Goal: Task Accomplishment & Management: Manage account settings

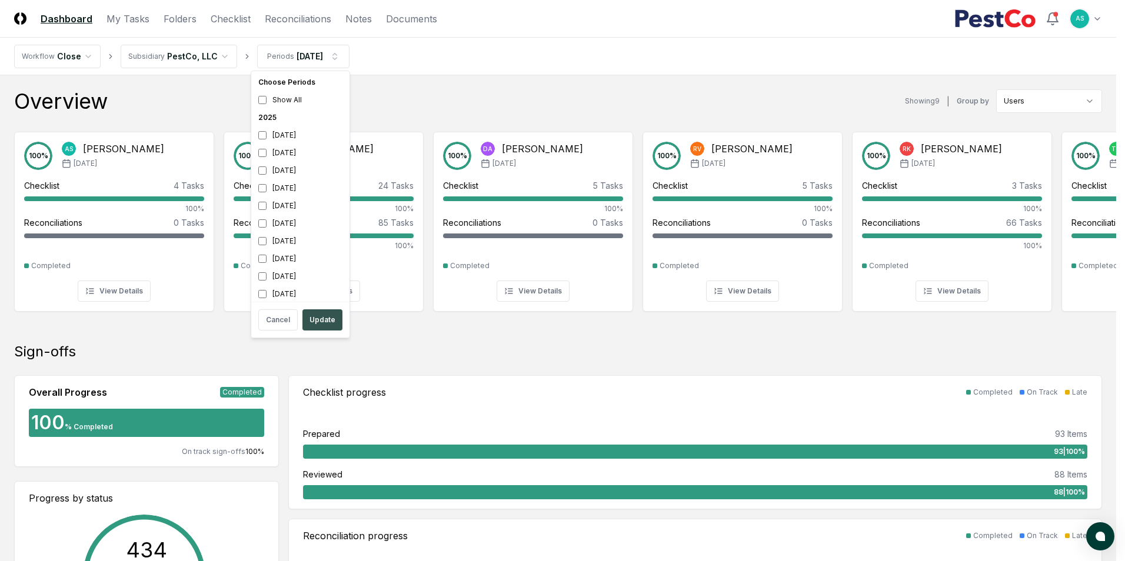
click at [332, 319] on button "Update" at bounding box center [322, 320] width 40 height 21
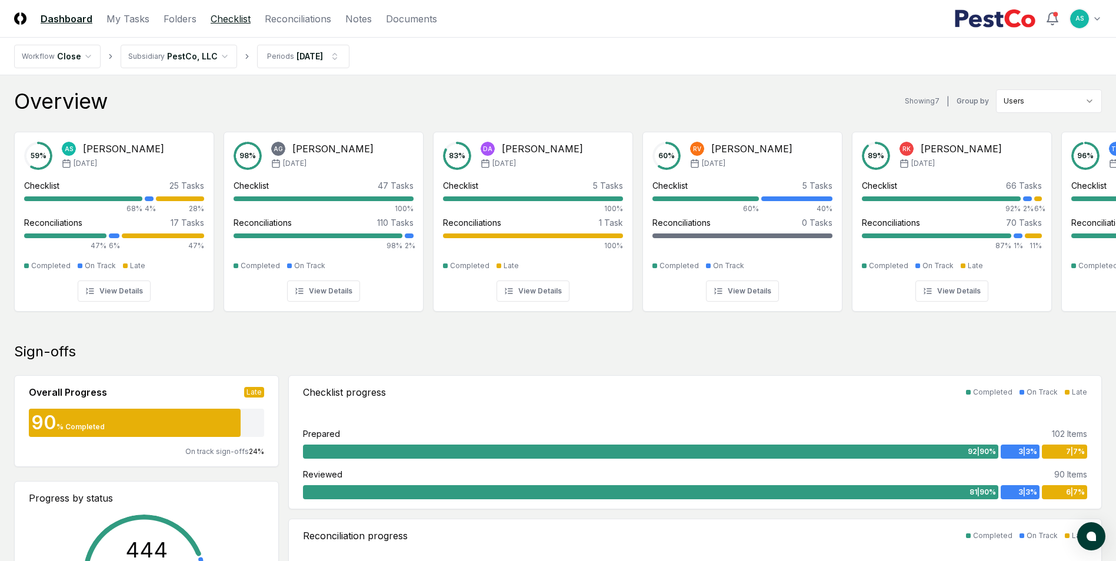
click at [240, 21] on link "Checklist" at bounding box center [231, 19] width 40 height 14
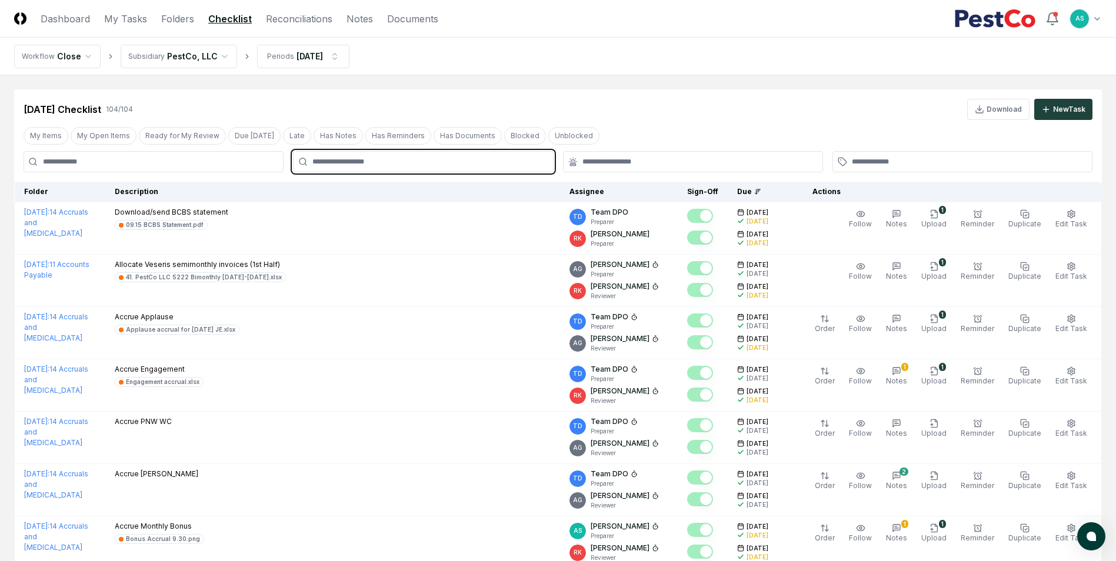
click at [400, 158] on input "text" at bounding box center [428, 162] width 233 height 11
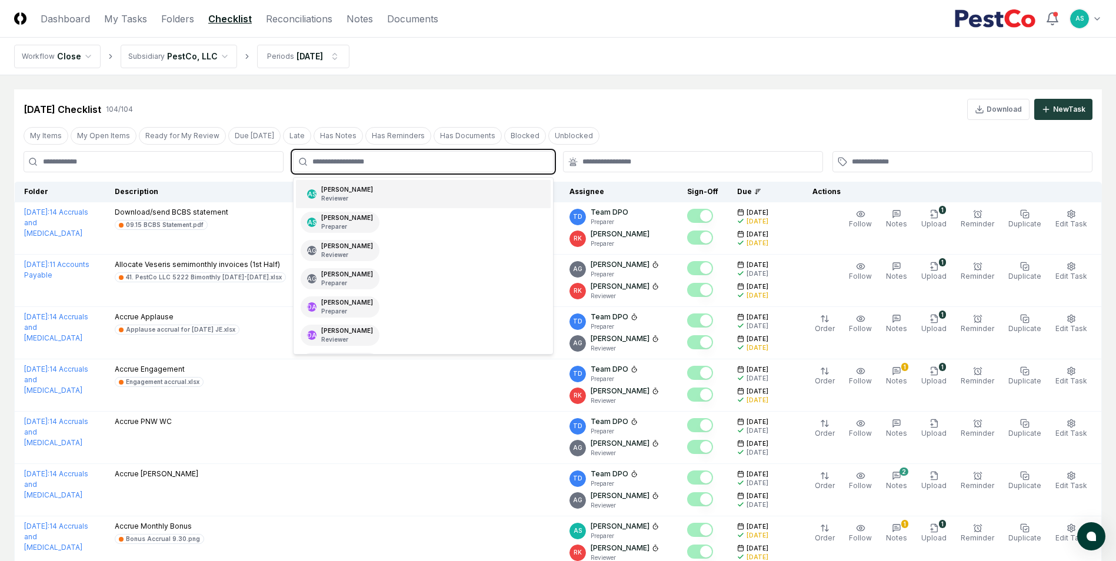
click at [367, 206] on div "AS [PERSON_NAME] Reviewer" at bounding box center [423, 194] width 254 height 28
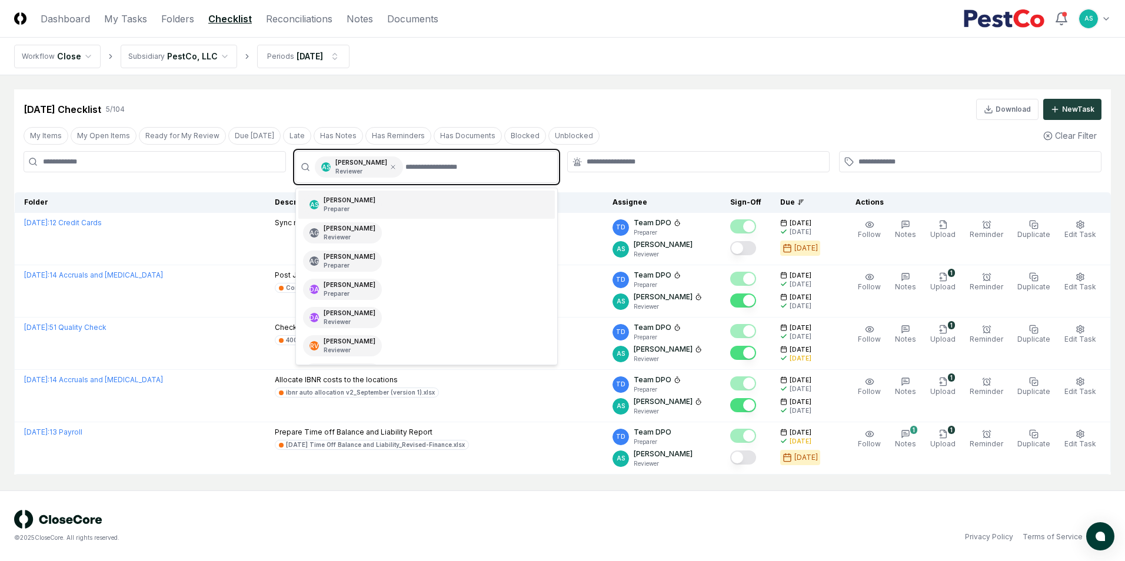
click at [381, 200] on div "AS [PERSON_NAME] Preparer" at bounding box center [426, 205] width 257 height 28
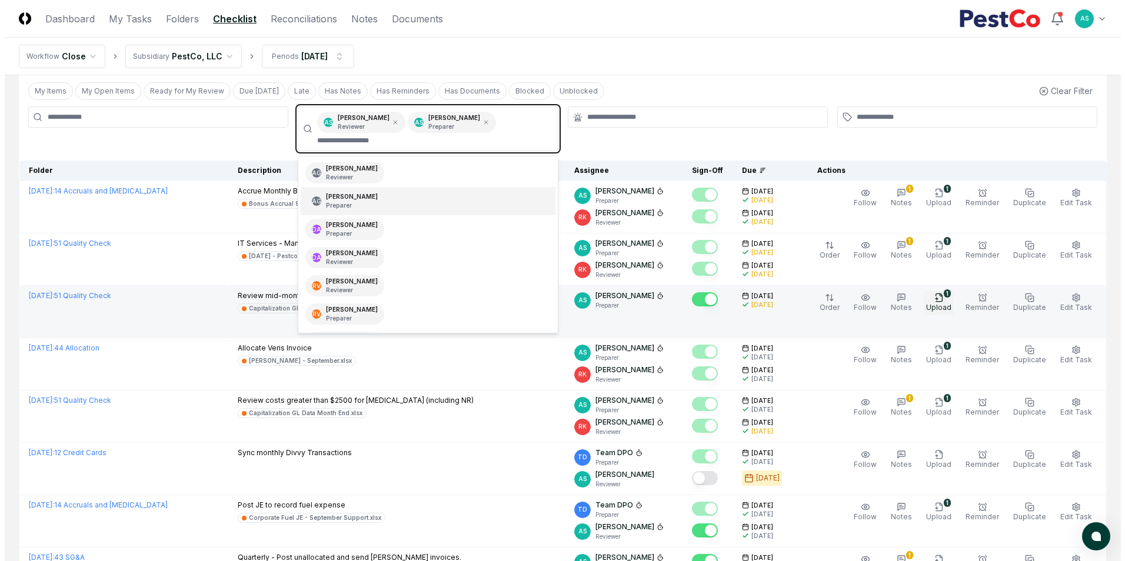
scroll to position [177, 0]
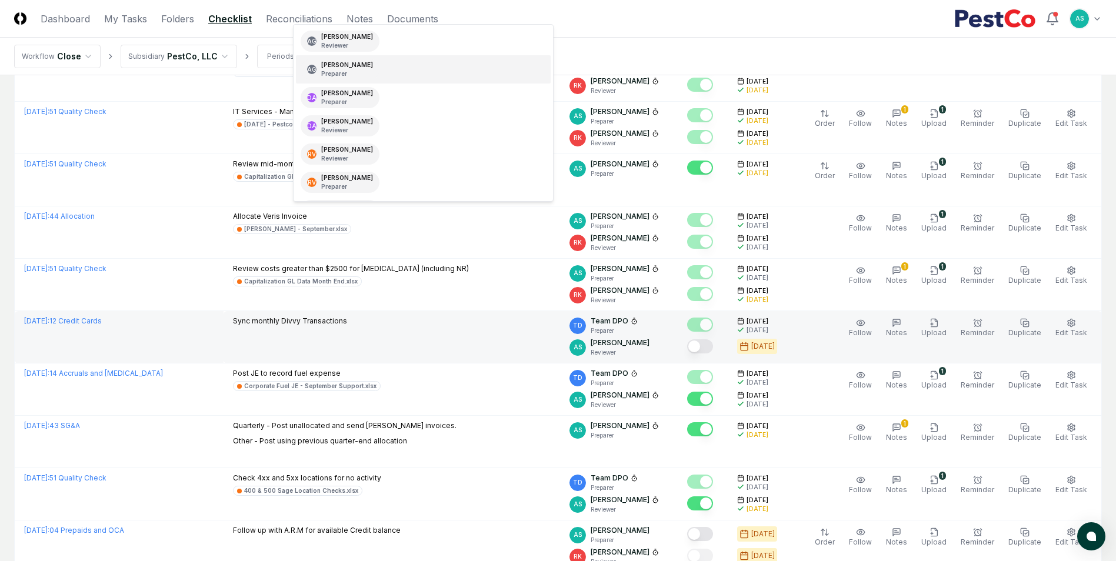
click at [406, 338] on td "Sync monthly Divvy Transactions" at bounding box center [392, 337] width 337 height 52
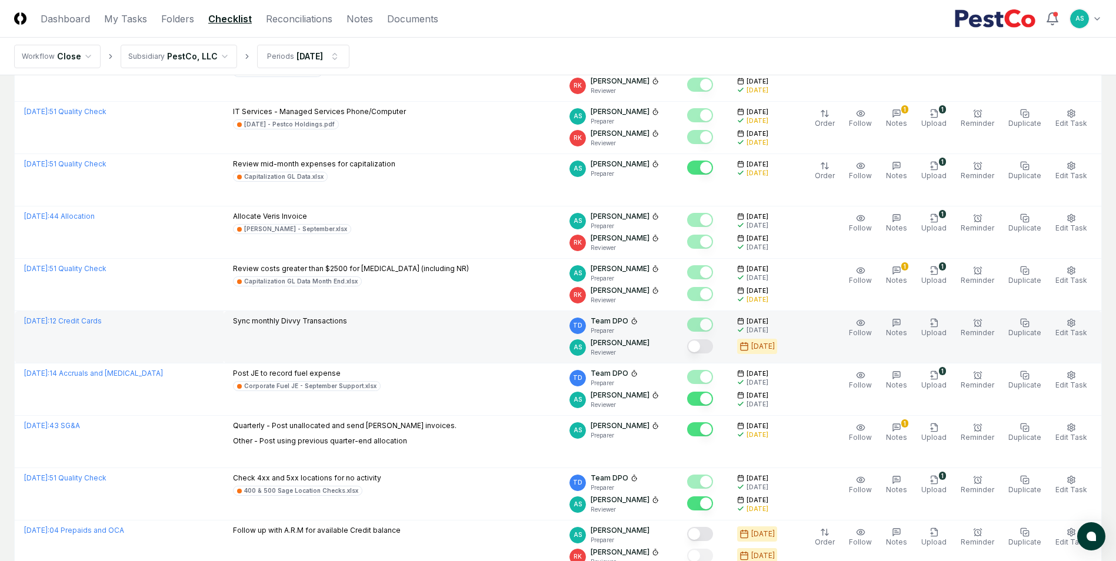
click at [710, 349] on button "Mark complete" at bounding box center [700, 347] width 26 height 14
click at [1074, 330] on span "Edit Task" at bounding box center [1072, 332] width 32 height 9
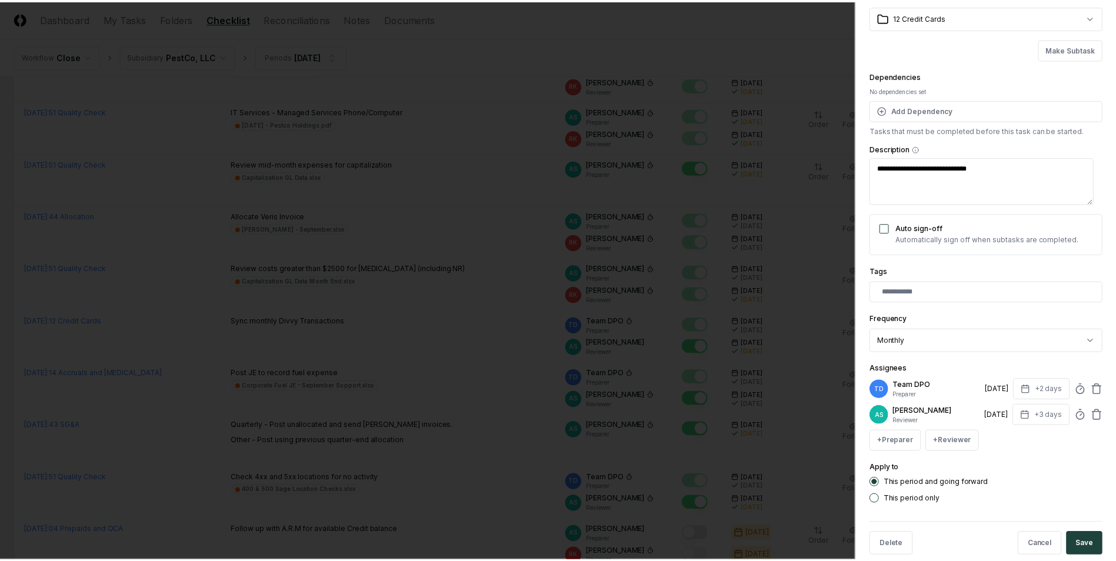
scroll to position [78, 0]
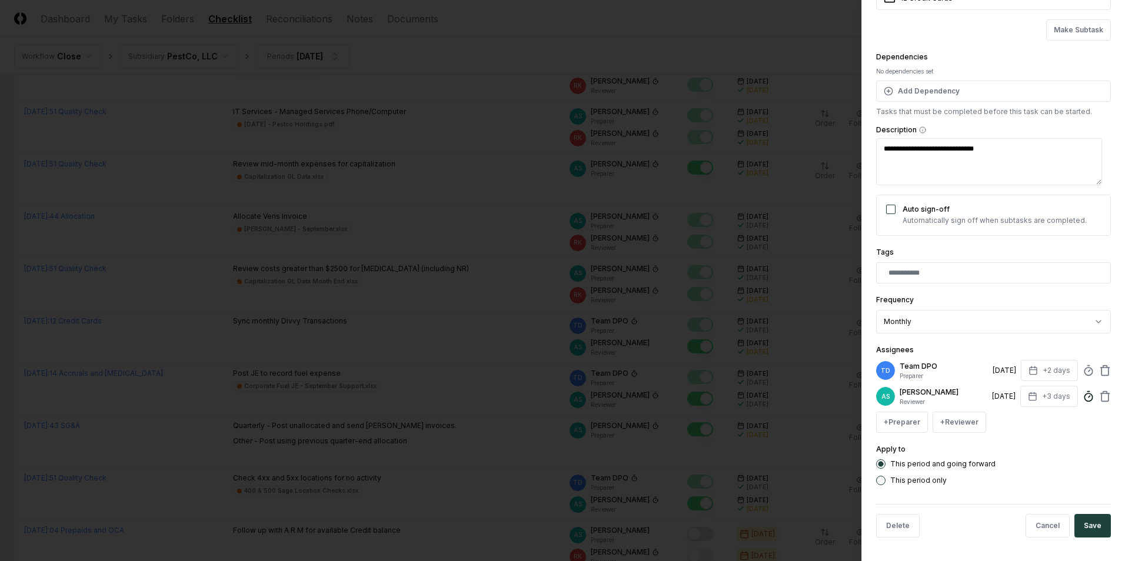
click at [1083, 400] on icon at bounding box center [1089, 397] width 12 height 12
type textarea "*"
type input "*****"
click at [1090, 534] on button "Save" at bounding box center [1092, 526] width 36 height 24
type textarea "*"
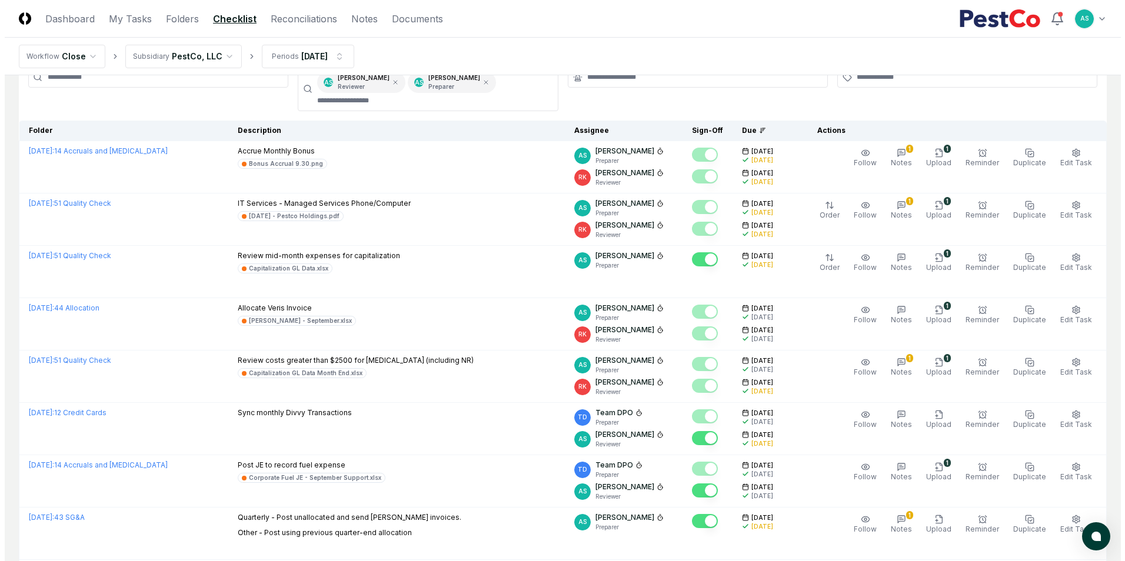
scroll to position [0, 0]
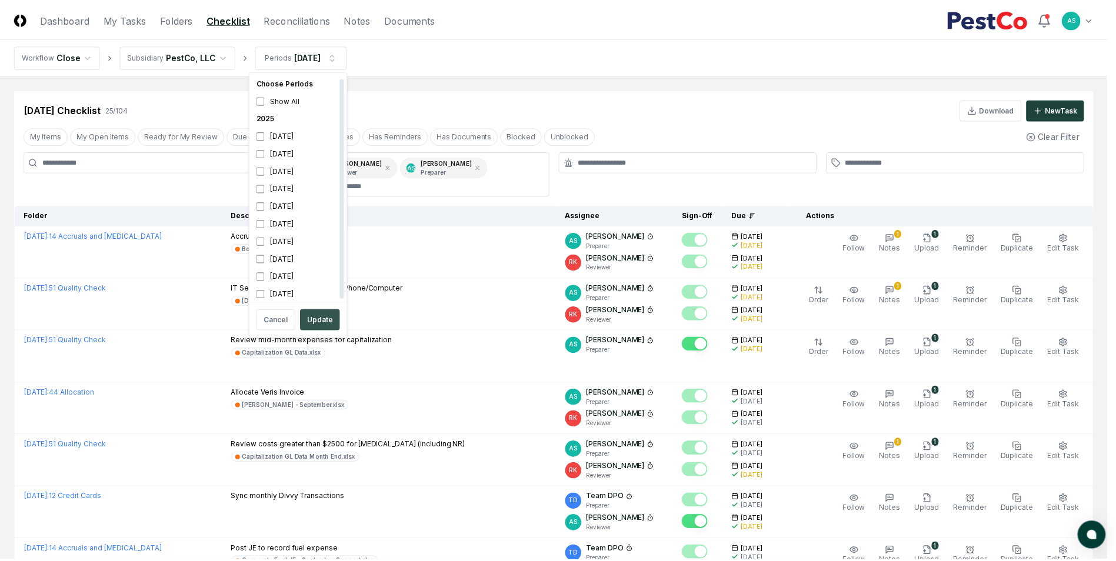
scroll to position [4, 0]
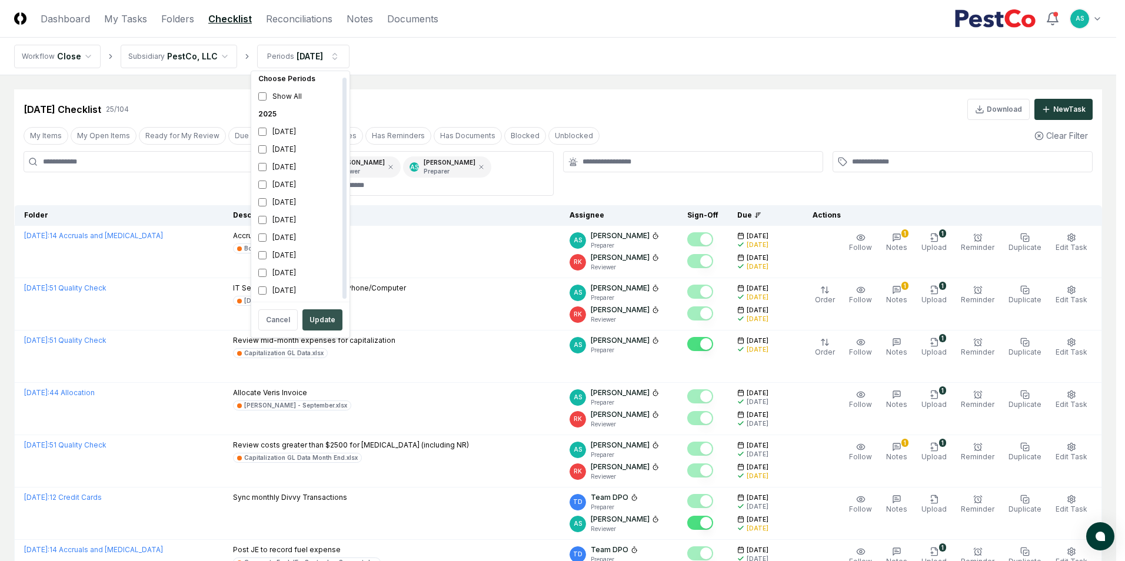
click at [315, 323] on button "Update" at bounding box center [322, 320] width 40 height 21
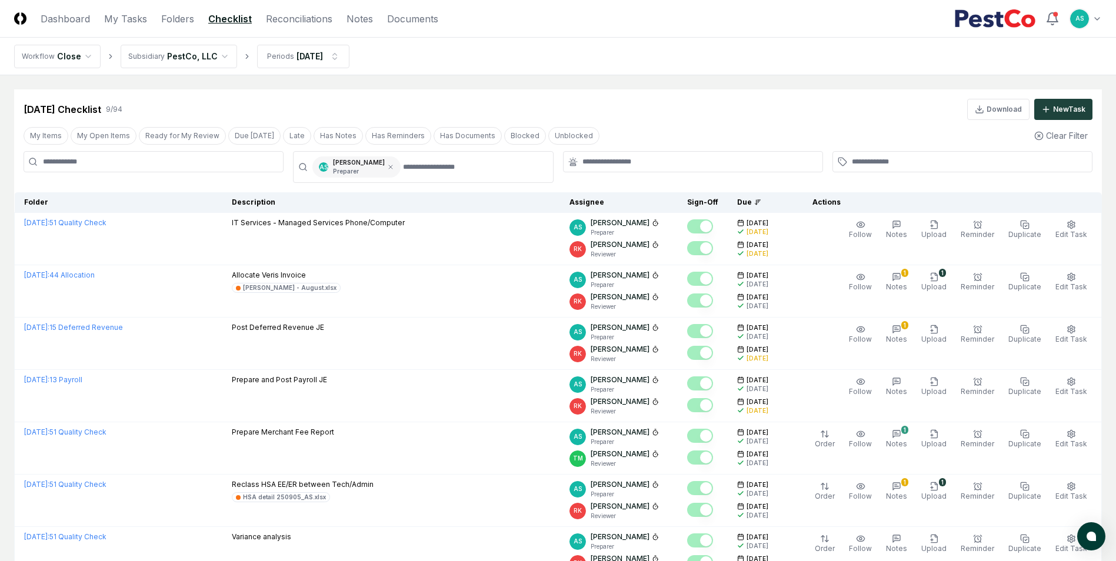
click at [371, 166] on div "AS [PERSON_NAME] Preparer" at bounding box center [356, 167] width 88 height 21
click at [387, 167] on icon at bounding box center [390, 167] width 7 height 7
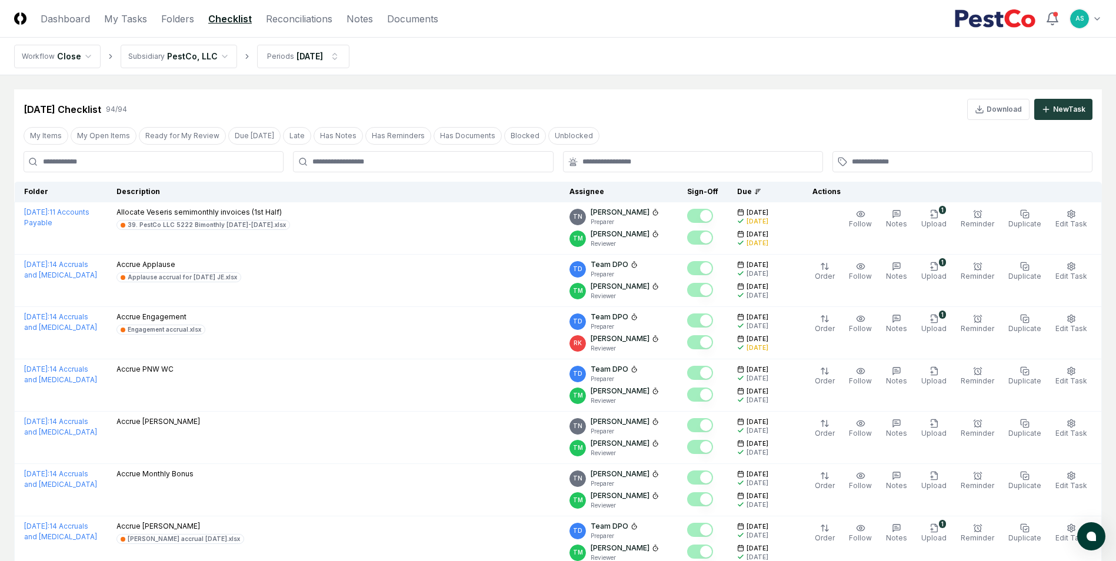
click at [222, 160] on input at bounding box center [154, 161] width 260 height 21
click at [213, 162] on input at bounding box center [154, 161] width 260 height 21
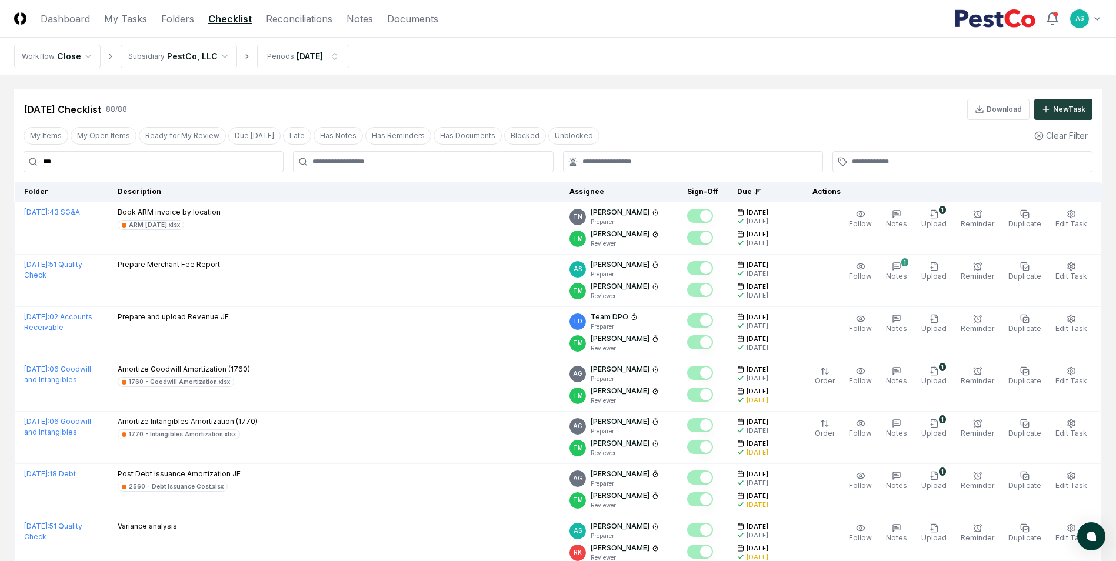
click at [139, 167] on input "***" at bounding box center [154, 161] width 260 height 21
type input "***"
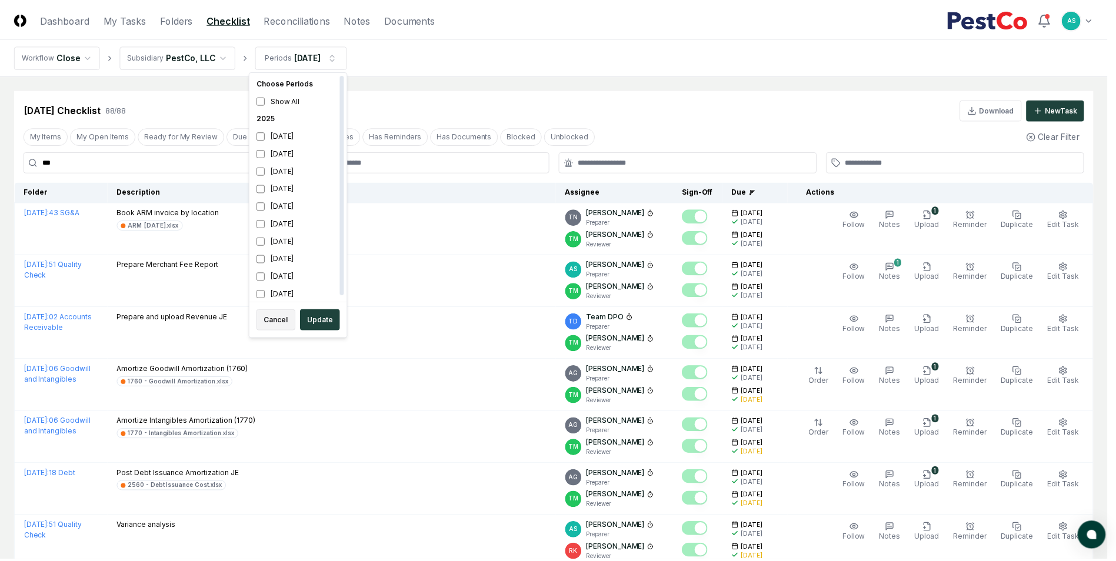
scroll to position [4, 0]
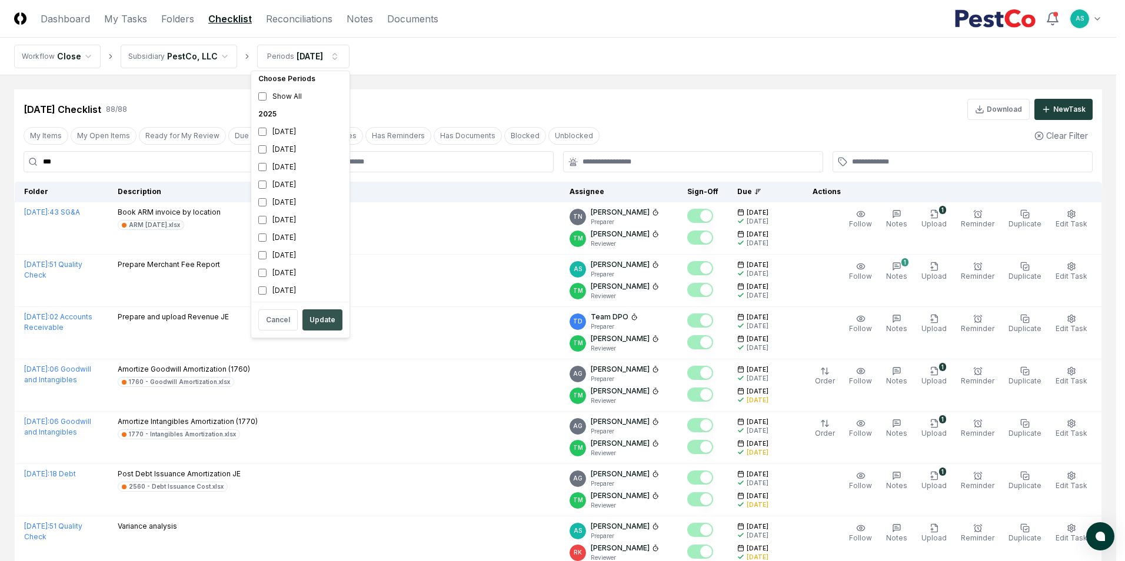
click at [339, 317] on button "Update" at bounding box center [322, 320] width 40 height 21
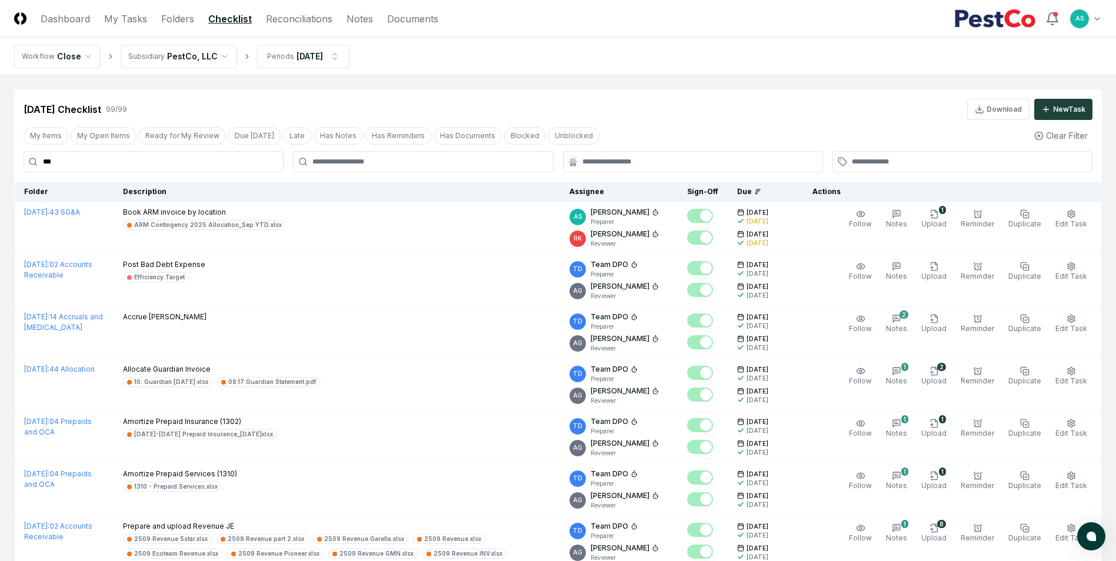
click at [416, 168] on div at bounding box center [423, 161] width 260 height 21
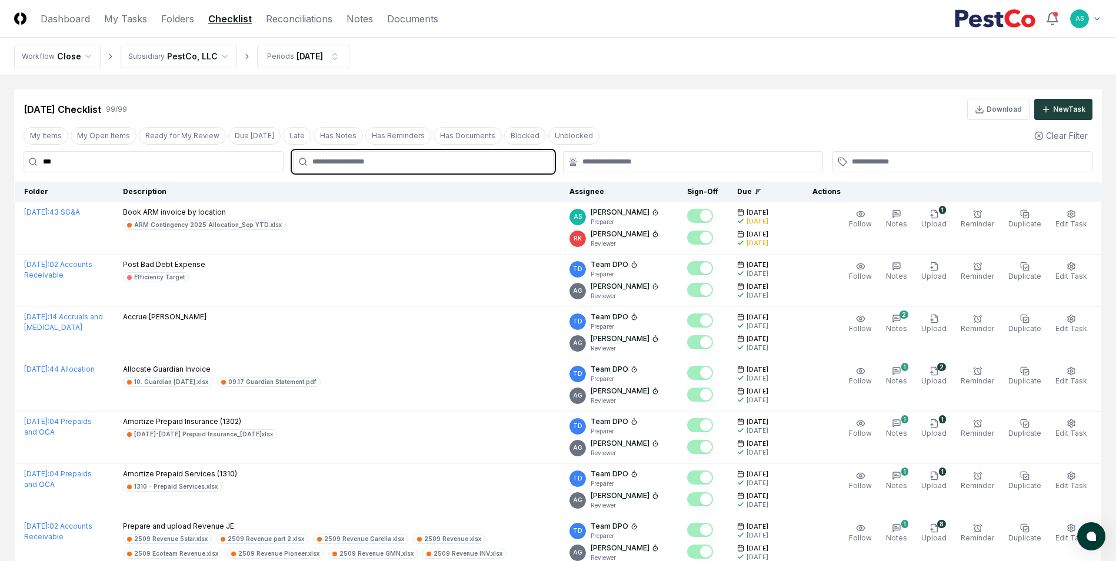
click at [415, 165] on input "text" at bounding box center [428, 162] width 233 height 11
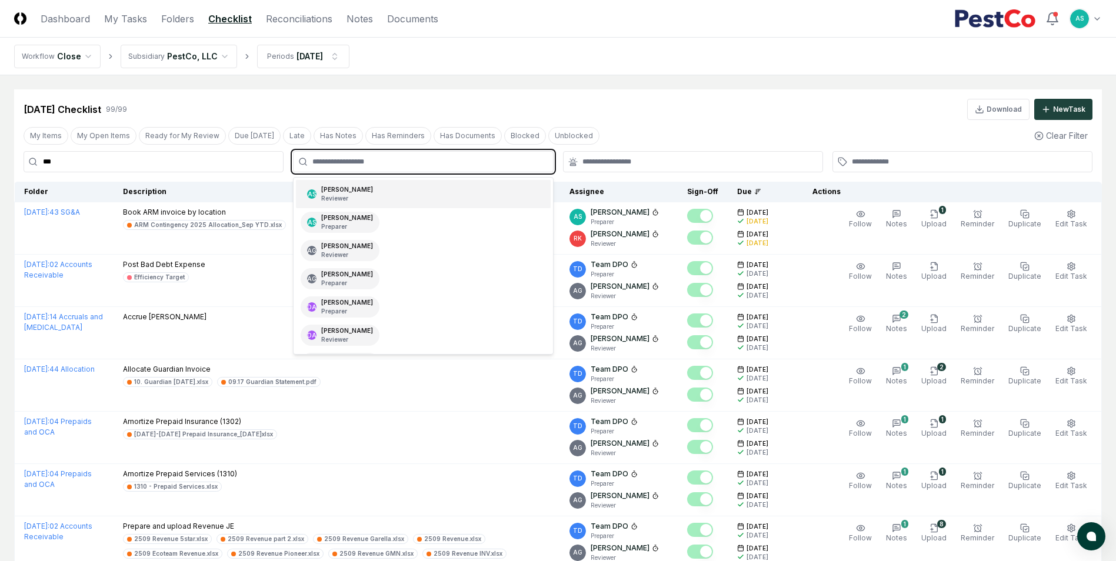
click at [379, 195] on div "AS [PERSON_NAME] Reviewer" at bounding box center [423, 194] width 254 height 28
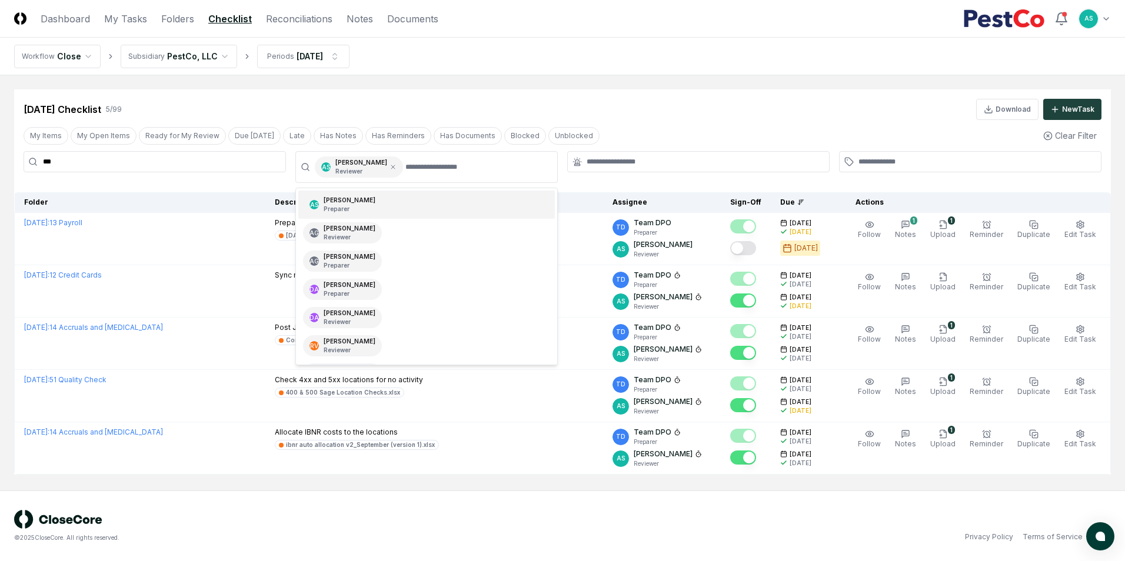
click at [209, 191] on div "[DATE] Checklist 5 / 99 Download New Task My Items My Open Items Ready for My R…" at bounding box center [562, 281] width 1097 height 385
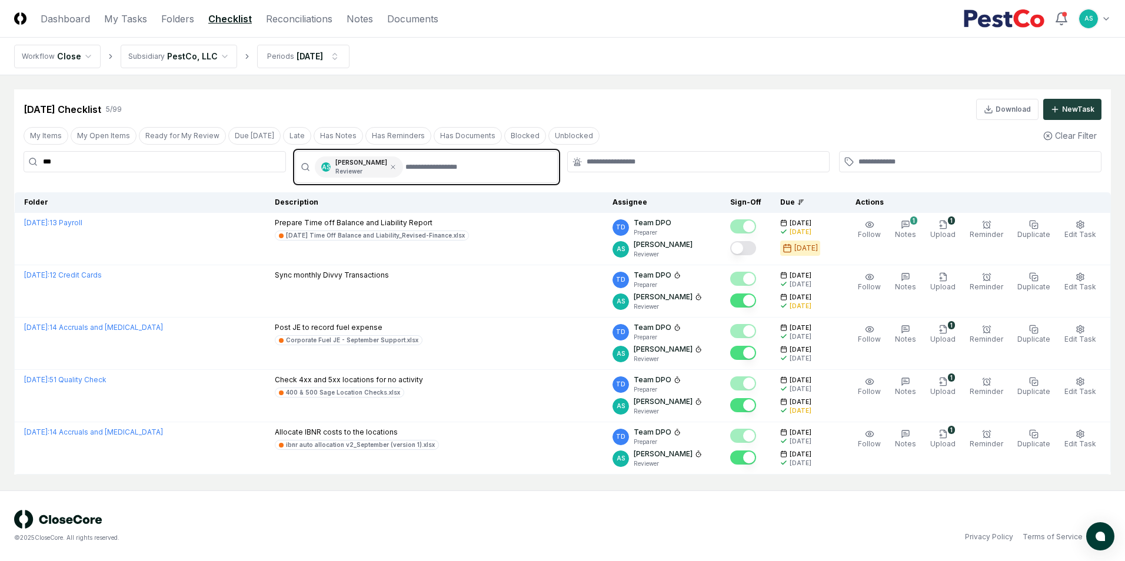
click at [405, 169] on input "text" at bounding box center [477, 167] width 145 height 21
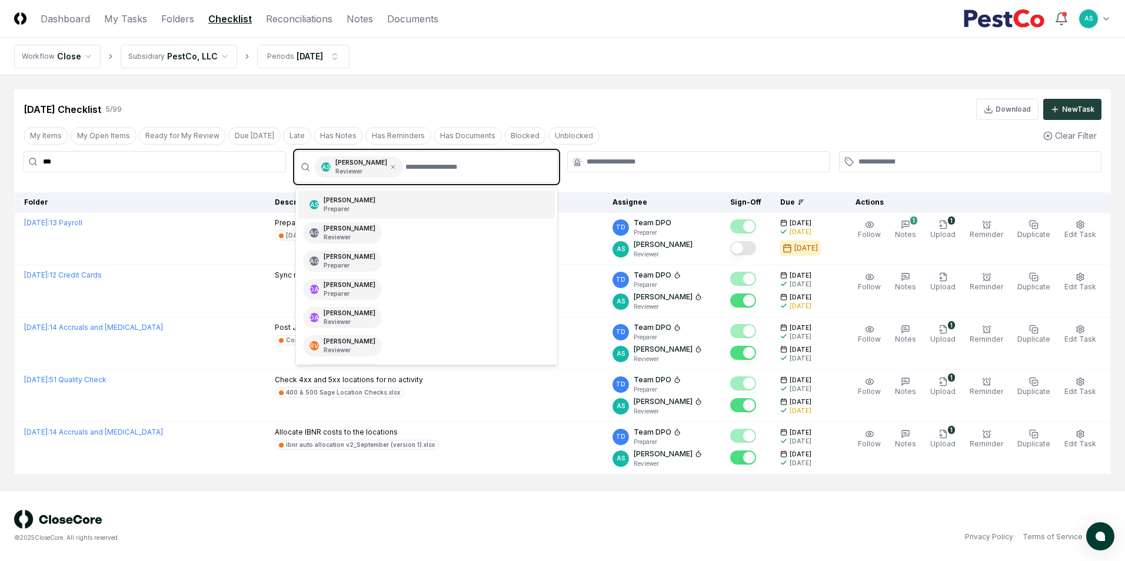
click at [418, 212] on div "AS [PERSON_NAME] Preparer" at bounding box center [426, 205] width 257 height 28
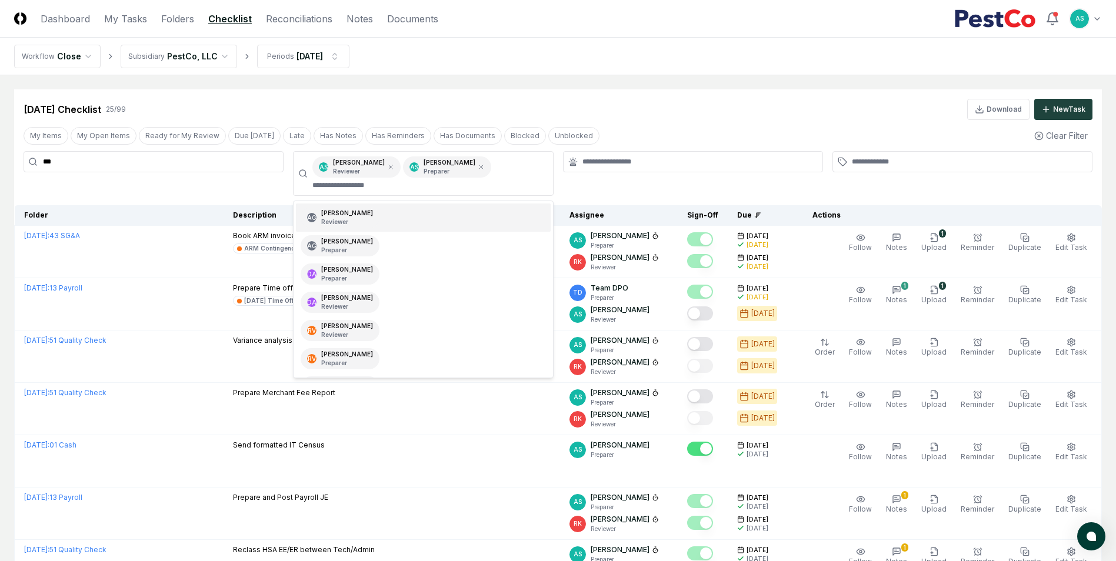
click at [734, 109] on div "[DATE] Checklist 25 / 99 Download New Task" at bounding box center [558, 109] width 1069 height 21
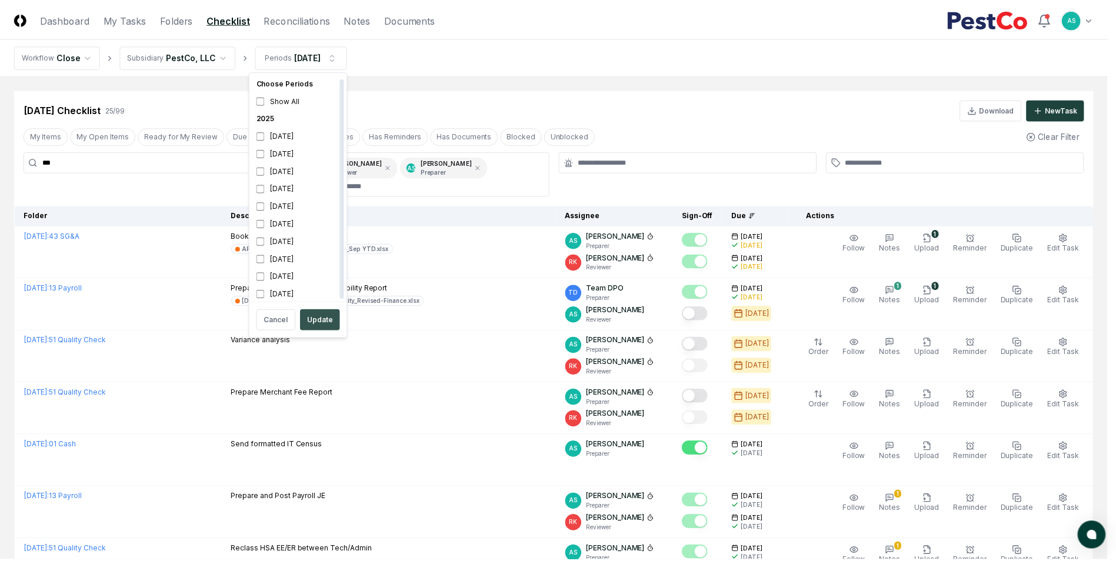
scroll to position [4, 0]
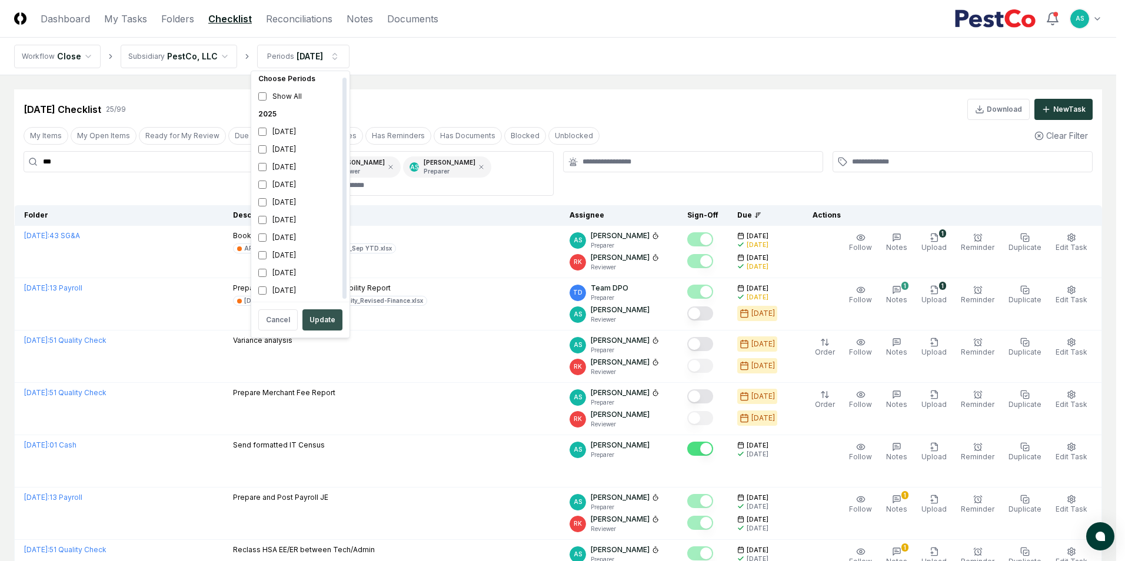
click at [325, 318] on button "Update" at bounding box center [322, 320] width 40 height 21
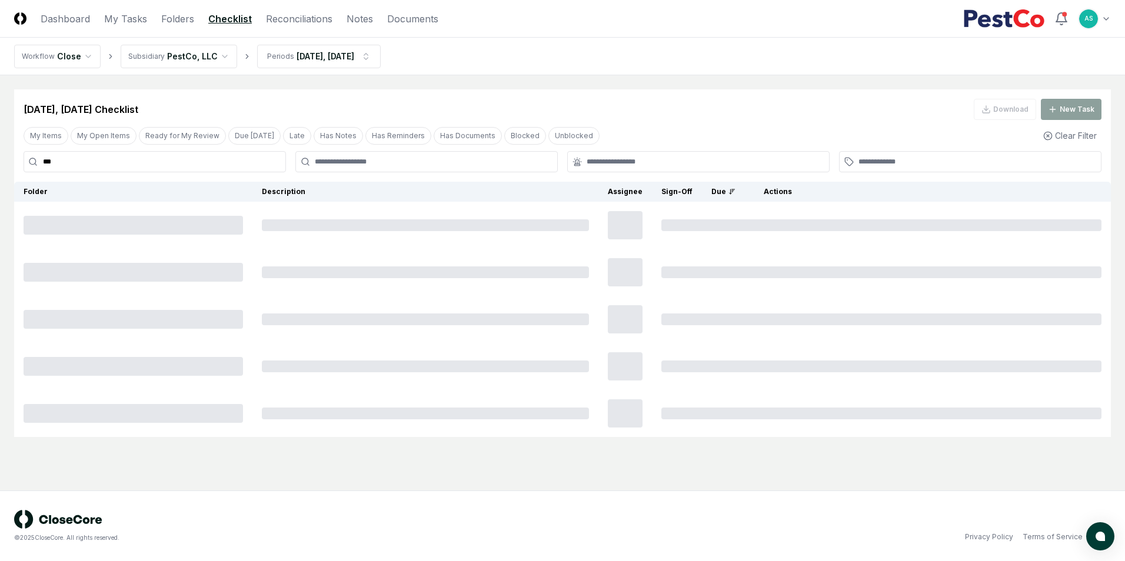
click at [152, 168] on input "***" at bounding box center [155, 161] width 262 height 21
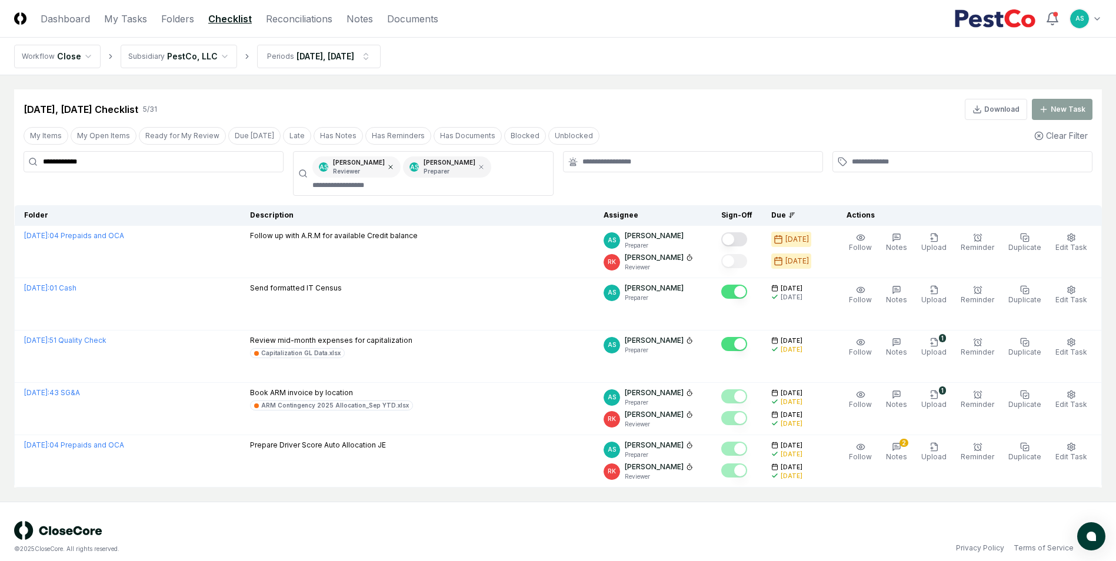
click at [387, 164] on icon at bounding box center [390, 167] width 7 height 7
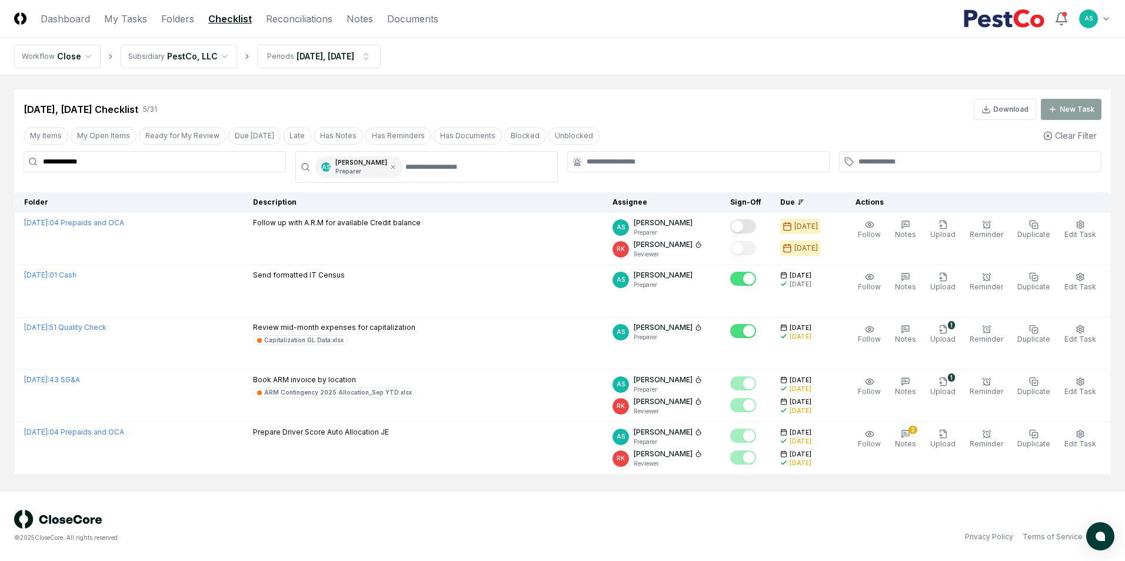
click at [390, 166] on icon at bounding box center [393, 167] width 7 height 7
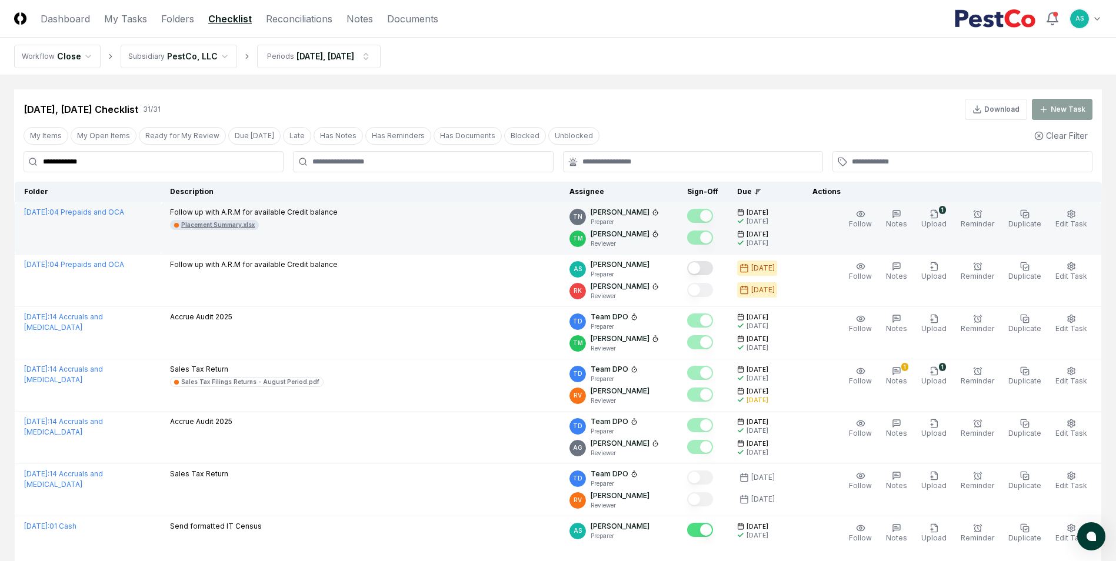
type input "**********"
click at [252, 224] on div "Placement Summary.xlsx" at bounding box center [218, 225] width 74 height 9
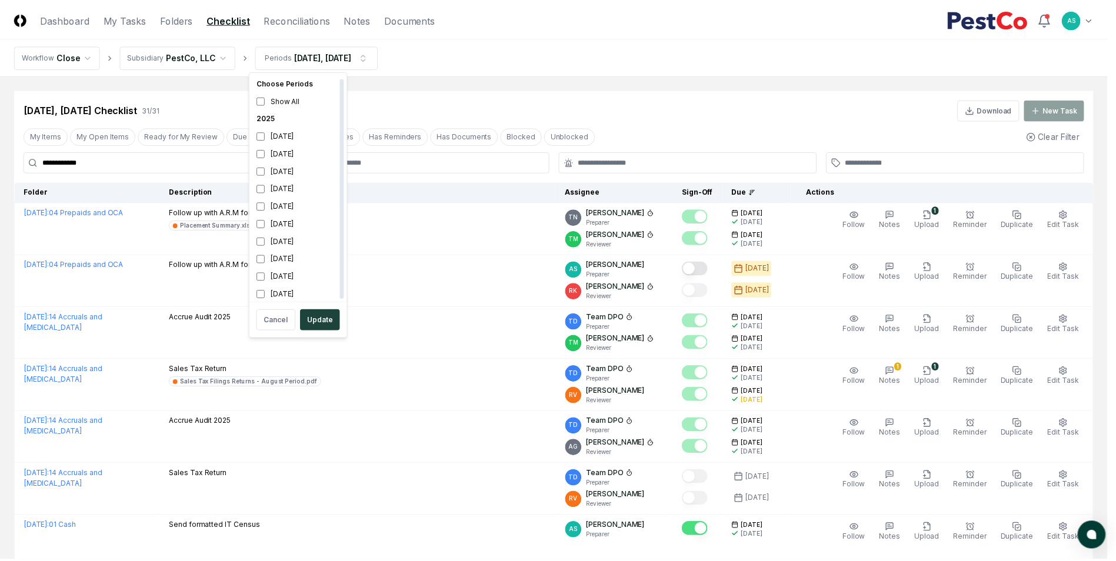
scroll to position [4, 0]
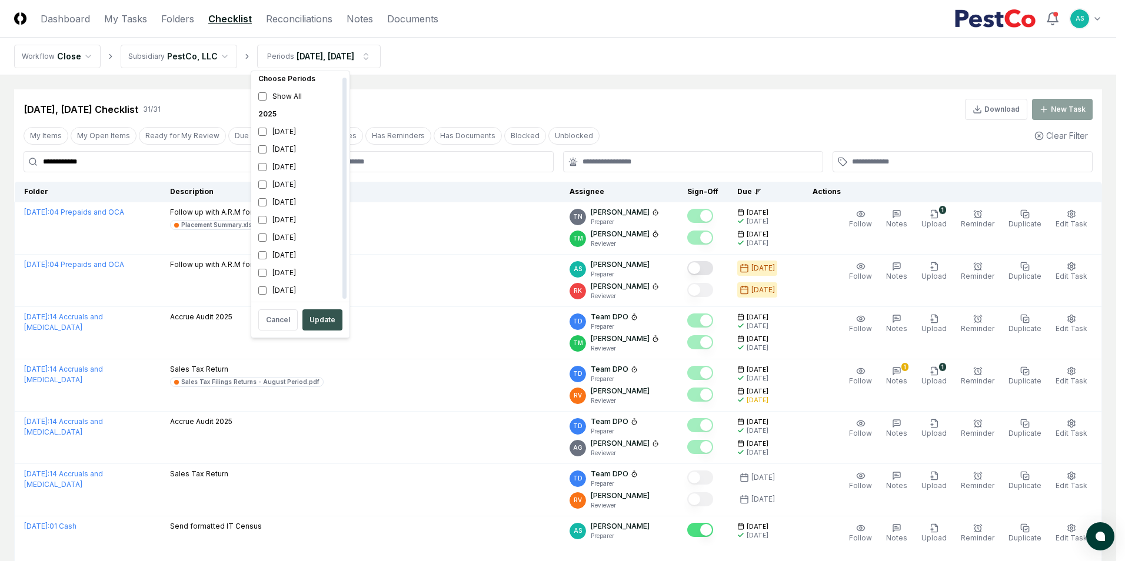
click at [332, 312] on button "Update" at bounding box center [322, 320] width 40 height 21
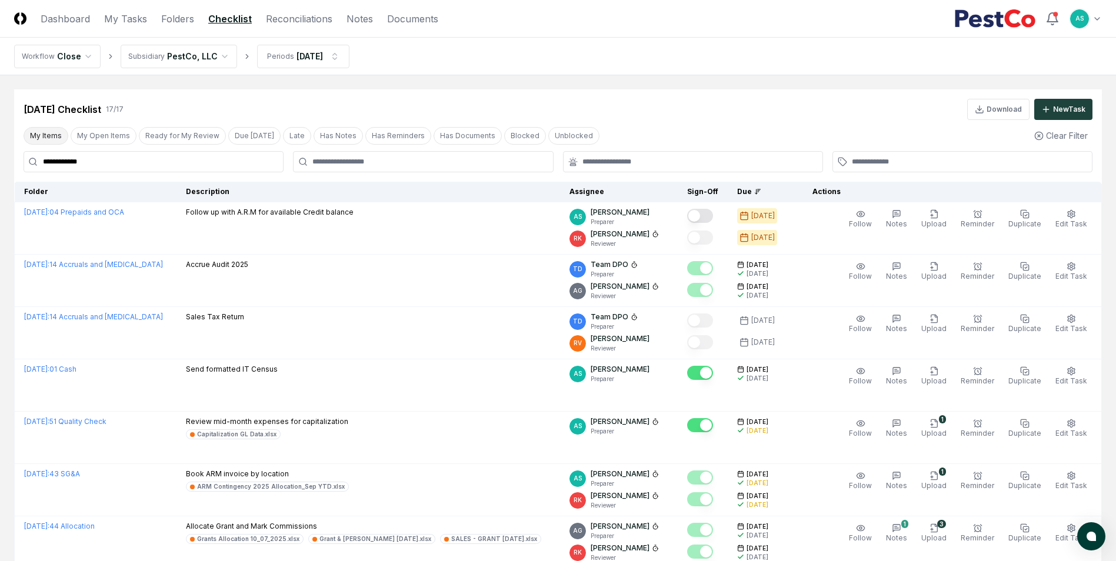
drag, startPoint x: 194, startPoint y: 157, endPoint x: 59, endPoint y: 130, distance: 136.7
type input "*"
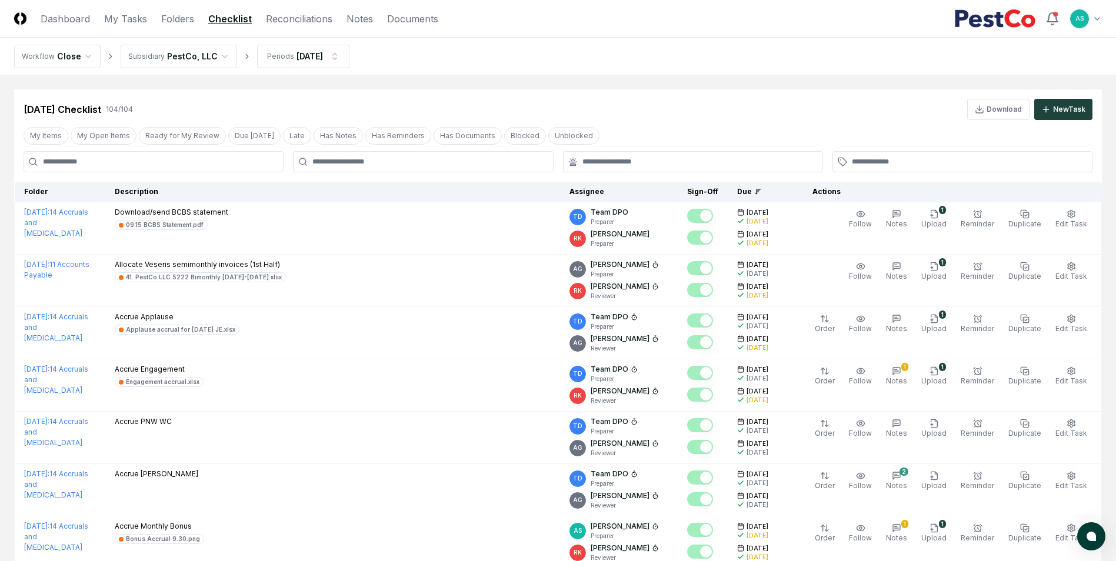
click at [387, 168] on div at bounding box center [423, 161] width 260 height 21
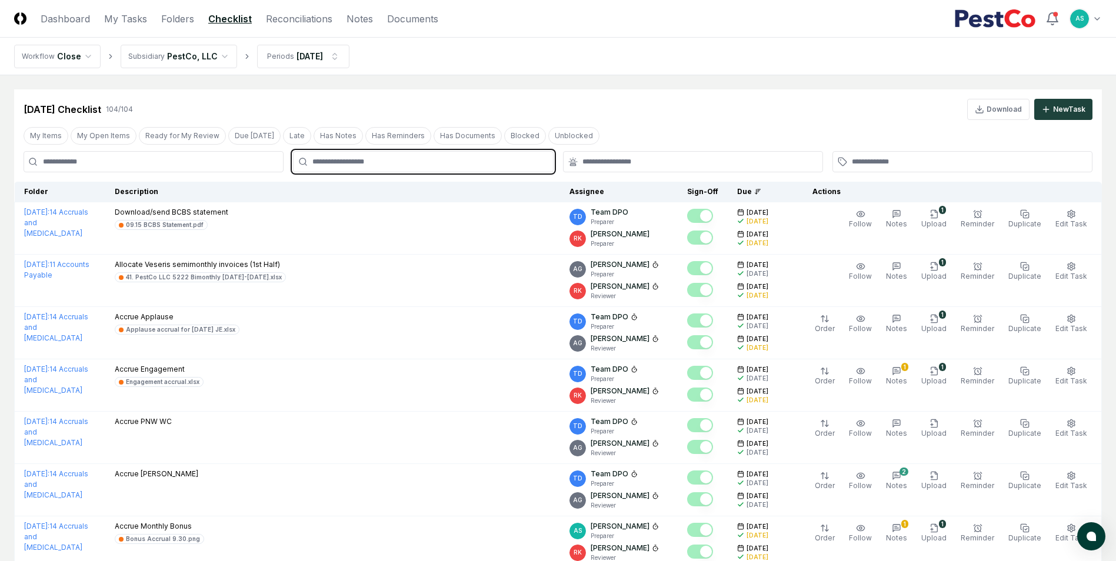
click at [409, 166] on input "text" at bounding box center [428, 162] width 233 height 11
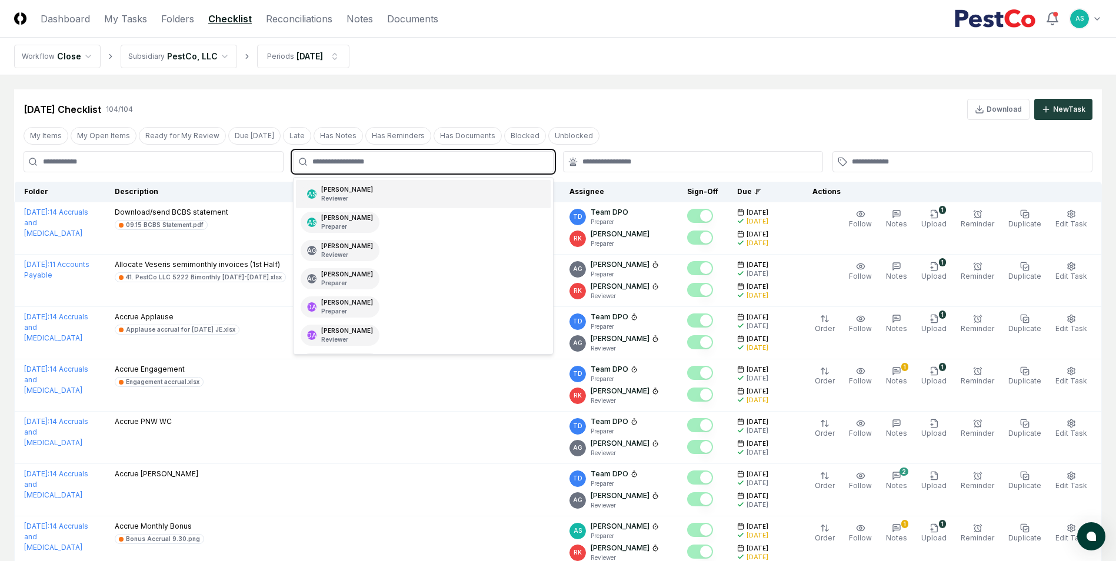
click at [451, 194] on div "AS [PERSON_NAME] Reviewer" at bounding box center [423, 194] width 254 height 28
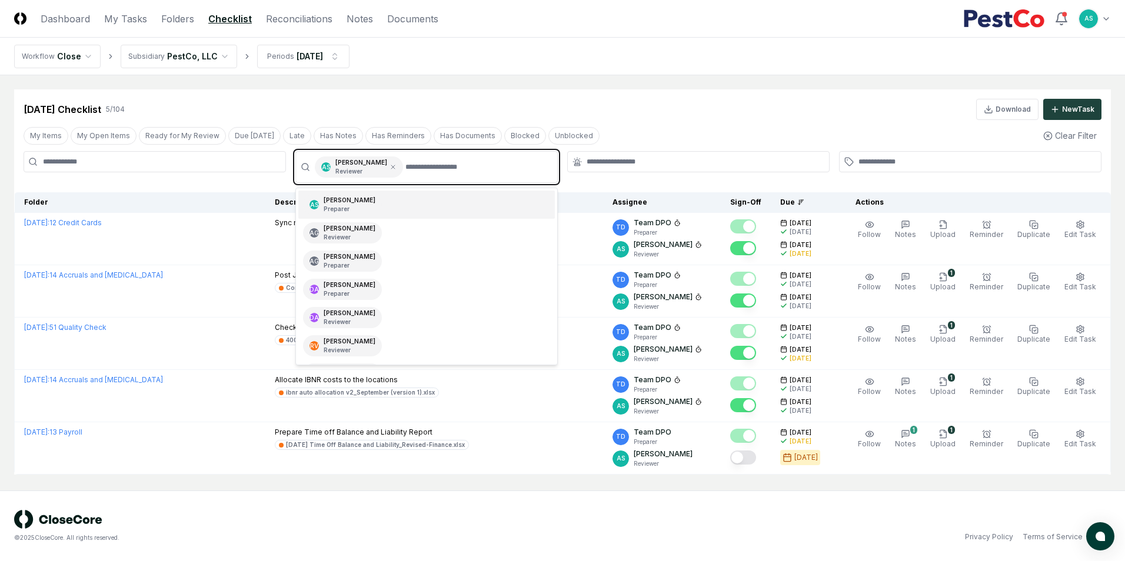
click at [395, 212] on div "AS [PERSON_NAME] Preparer" at bounding box center [426, 205] width 257 height 28
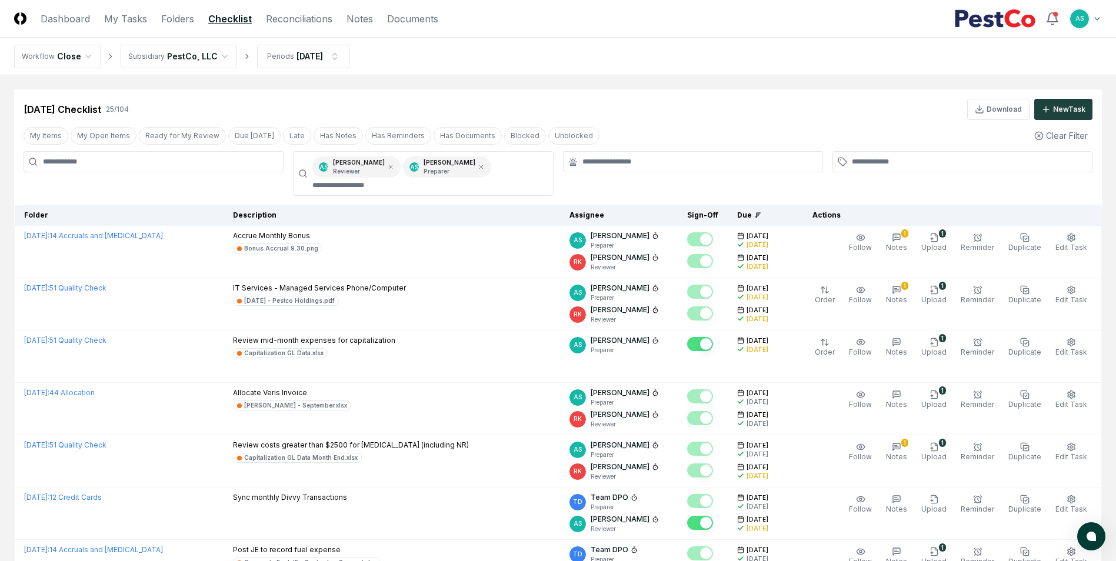
click at [707, 125] on div "My Items My Open Items Ready for My Review Due [DATE] Late Has Notes Has Remind…" at bounding box center [558, 136] width 1088 height 22
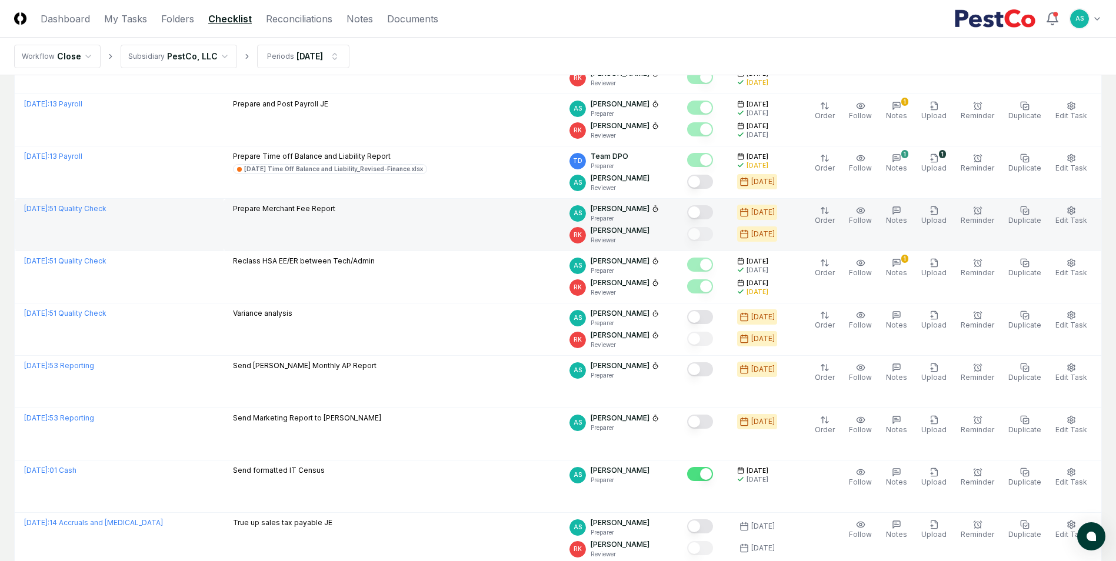
scroll to position [941, 0]
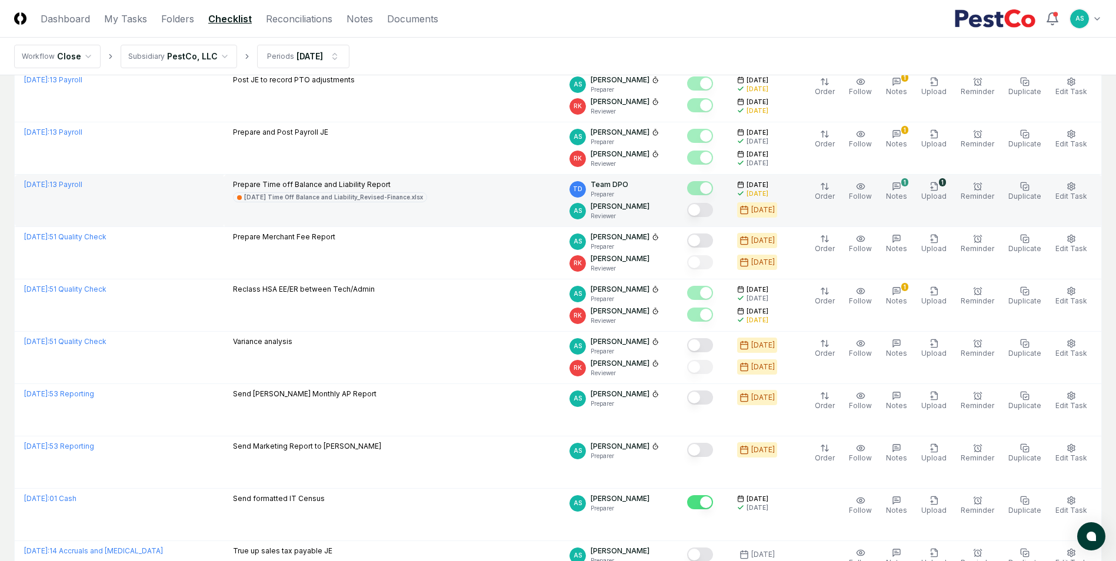
click at [524, 181] on div "Prepare Time off Balance and Liability Report [DATE] Time Off Balance and Liabi…" at bounding box center [392, 190] width 318 height 23
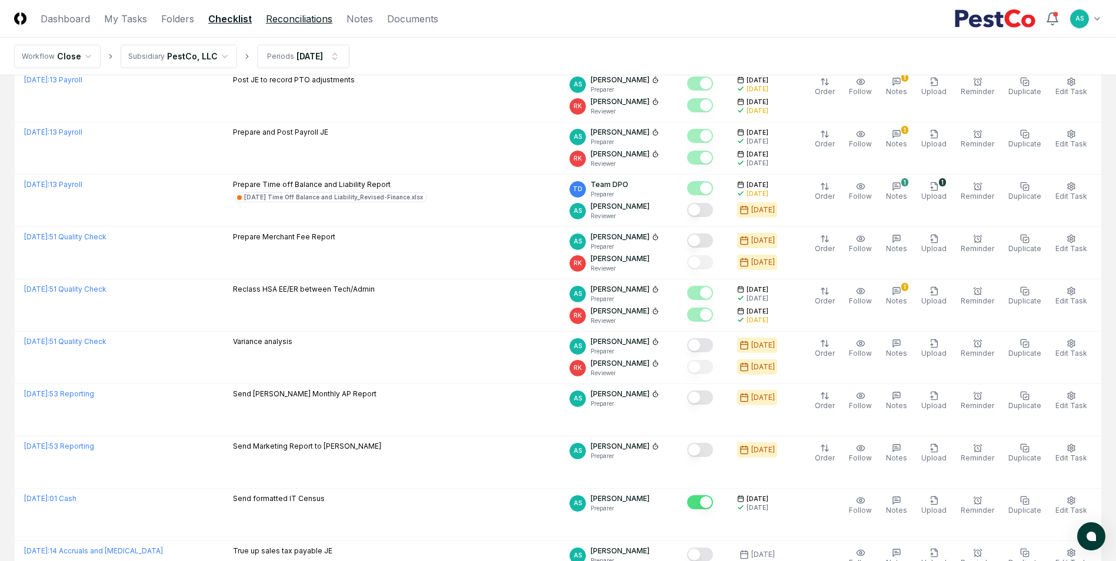
click at [302, 20] on link "Reconciliations" at bounding box center [299, 19] width 66 height 14
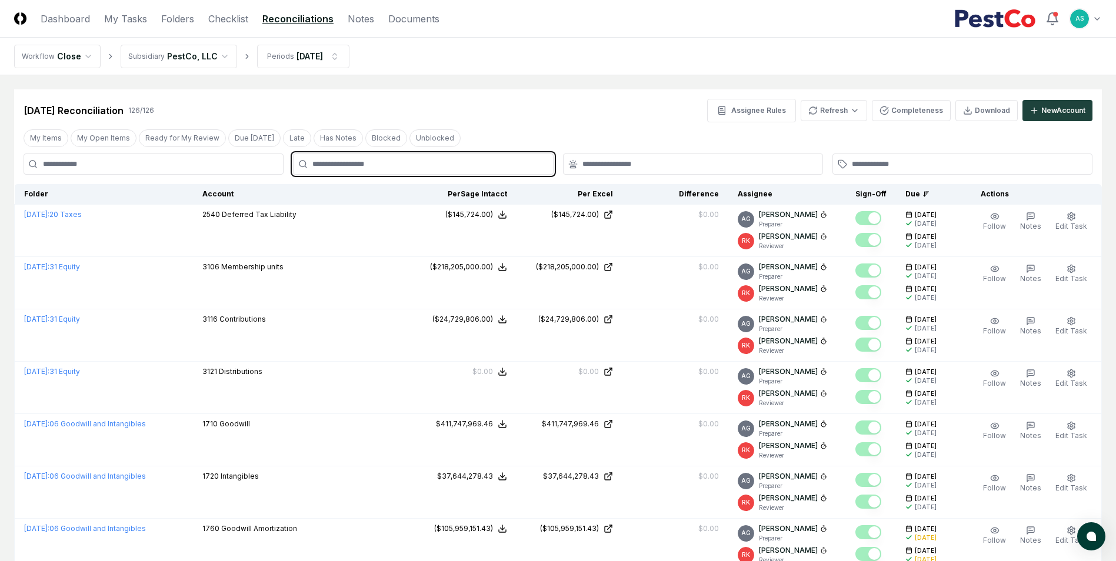
click at [452, 169] on input "text" at bounding box center [428, 164] width 233 height 11
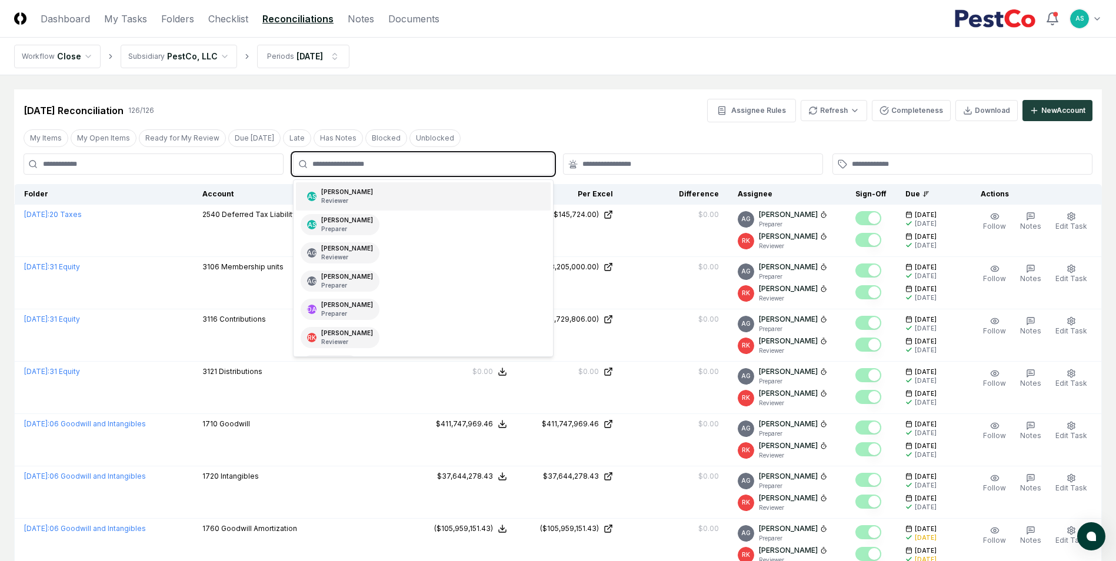
drag, startPoint x: 414, startPoint y: 191, endPoint x: 434, endPoint y: 177, distance: 24.5
click at [414, 192] on div "AS [PERSON_NAME] Reviewer" at bounding box center [423, 196] width 254 height 28
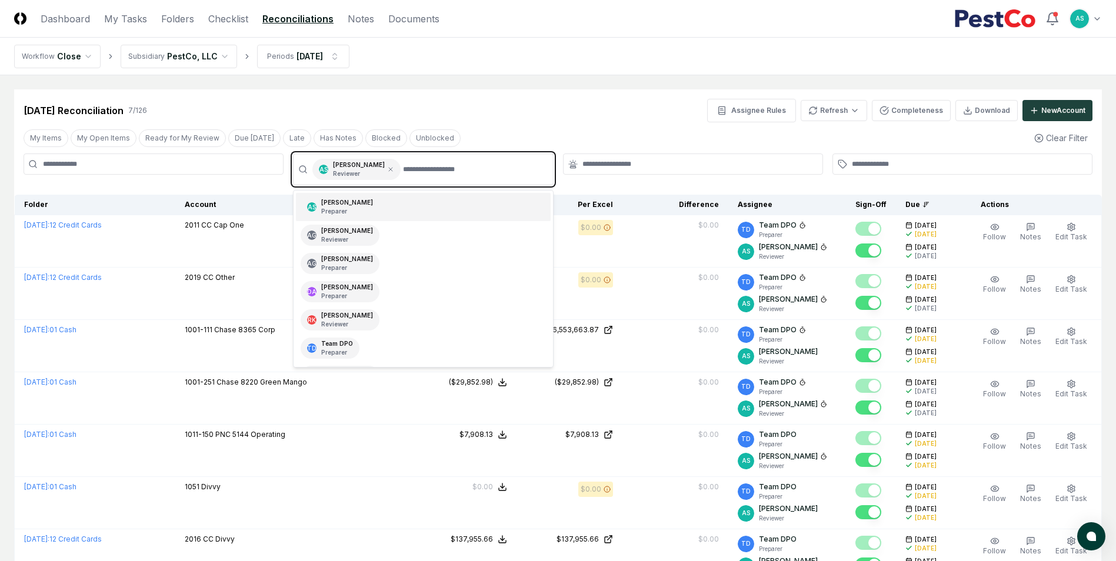
click at [361, 209] on div "AS [PERSON_NAME] Preparer" at bounding box center [340, 207] width 79 height 21
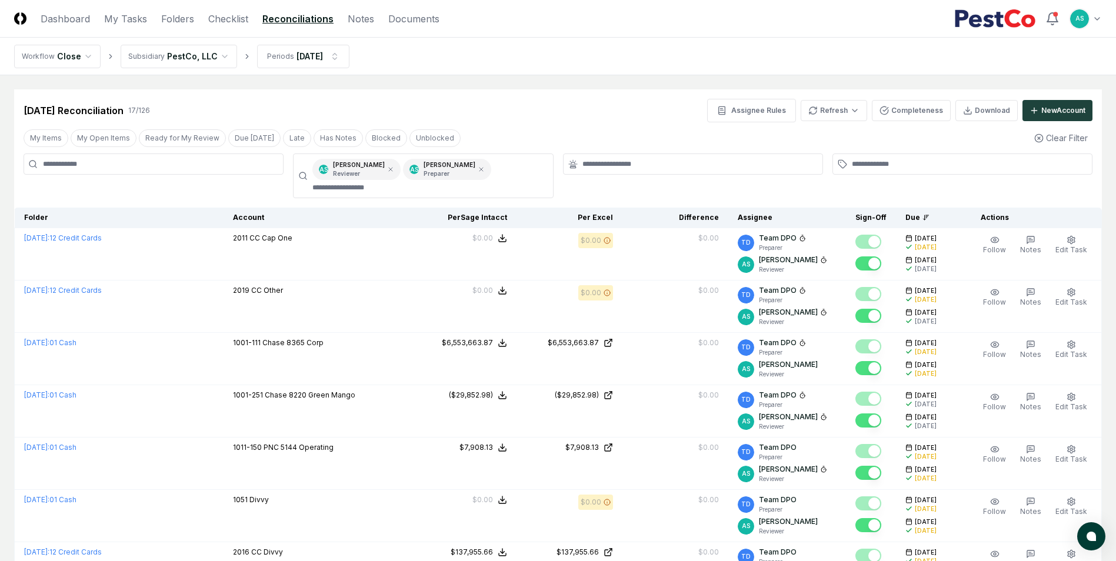
click at [605, 115] on div "[DATE] Reconciliation 17 / 126 Assignee Rules Refresh Completeness Download New…" at bounding box center [558, 111] width 1069 height 24
click at [224, 20] on link "Checklist" at bounding box center [228, 19] width 40 height 14
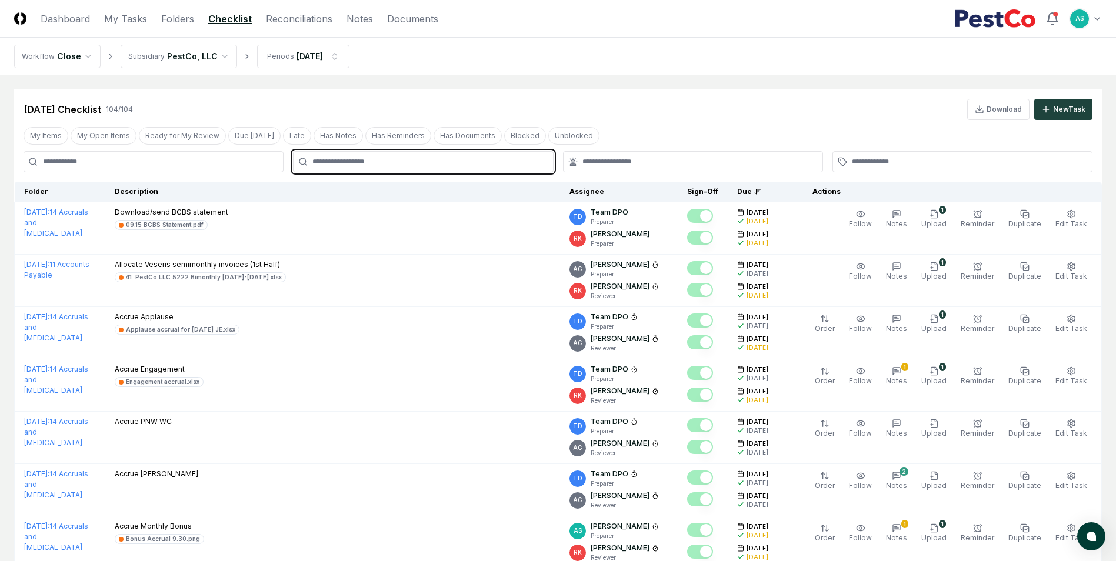
click at [374, 165] on input "text" at bounding box center [428, 162] width 233 height 11
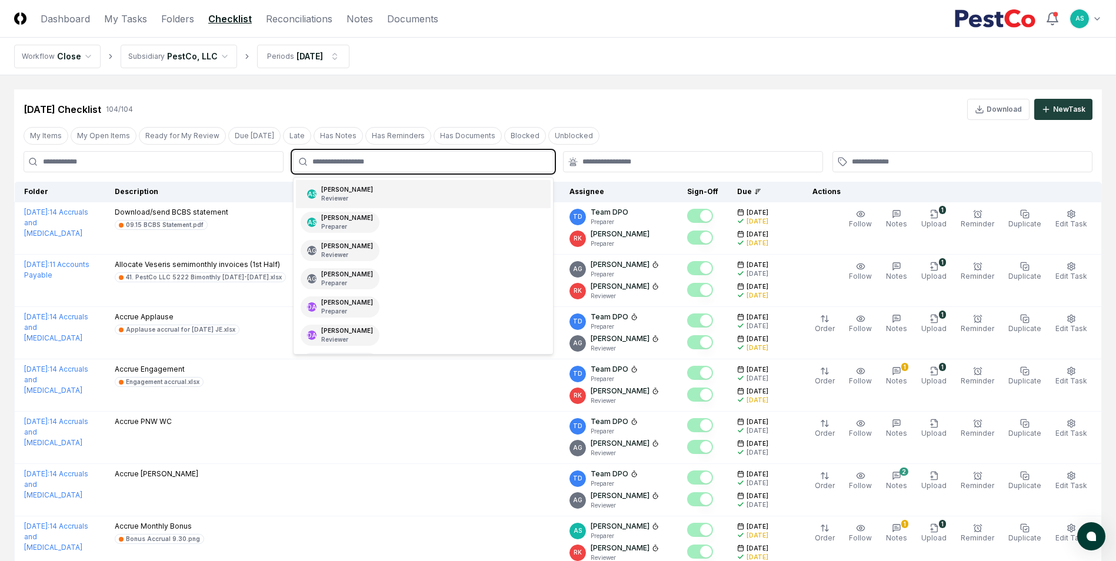
click at [368, 195] on div "AS [PERSON_NAME] Reviewer" at bounding box center [423, 194] width 254 height 28
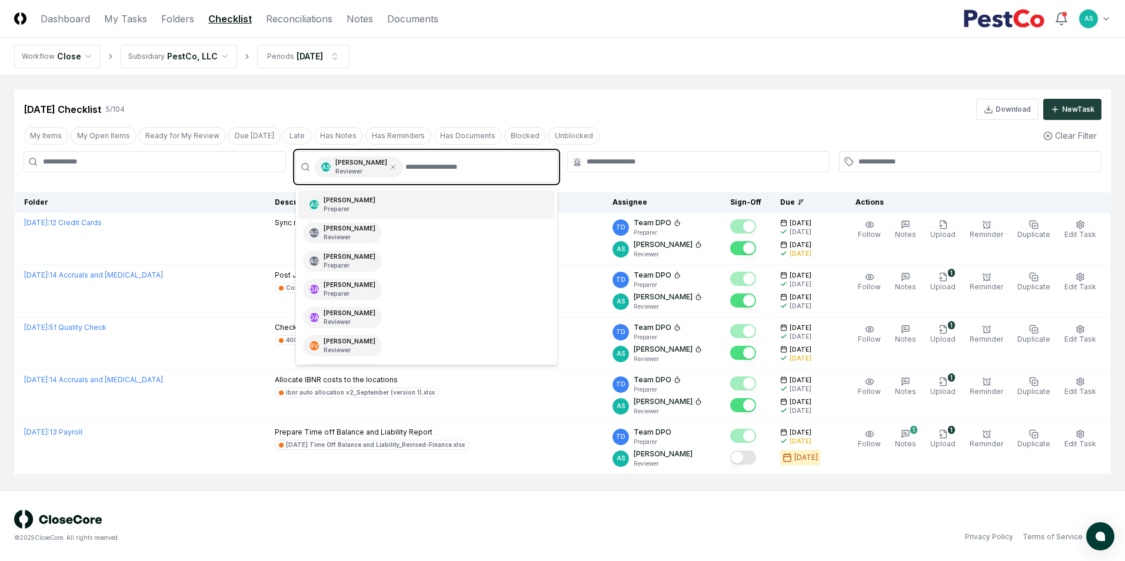
click at [372, 206] on div "AS [PERSON_NAME] Preparer" at bounding box center [426, 205] width 257 height 28
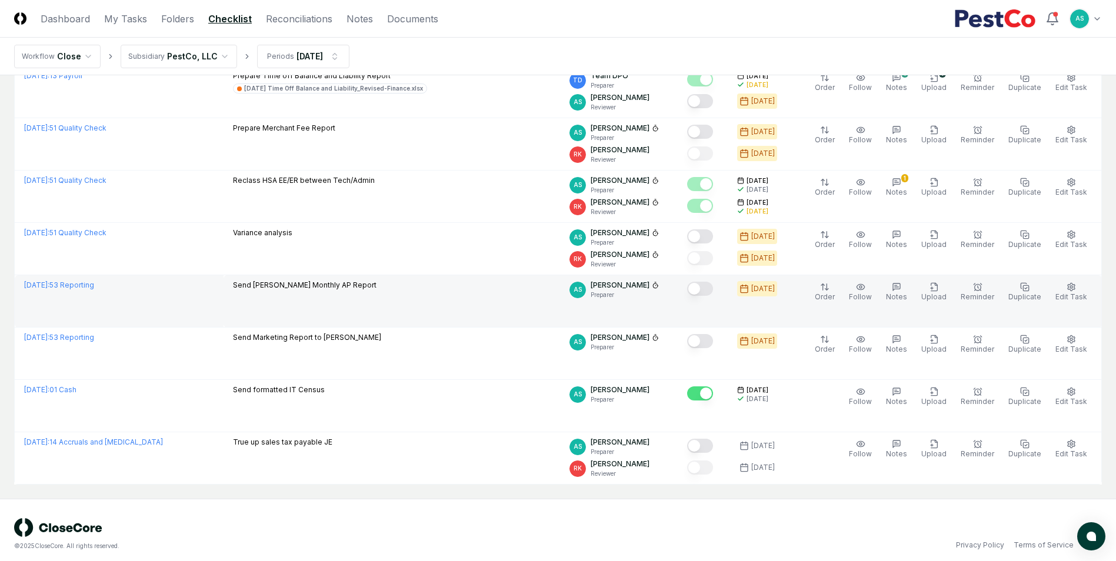
scroll to position [882, 0]
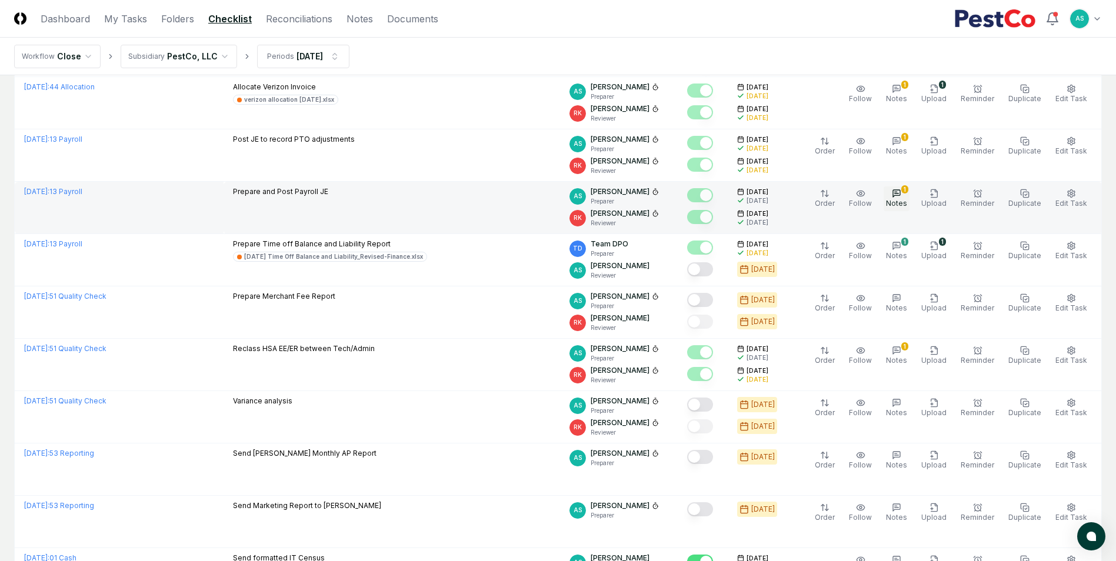
click at [900, 195] on icon "button" at bounding box center [896, 193] width 7 height 7
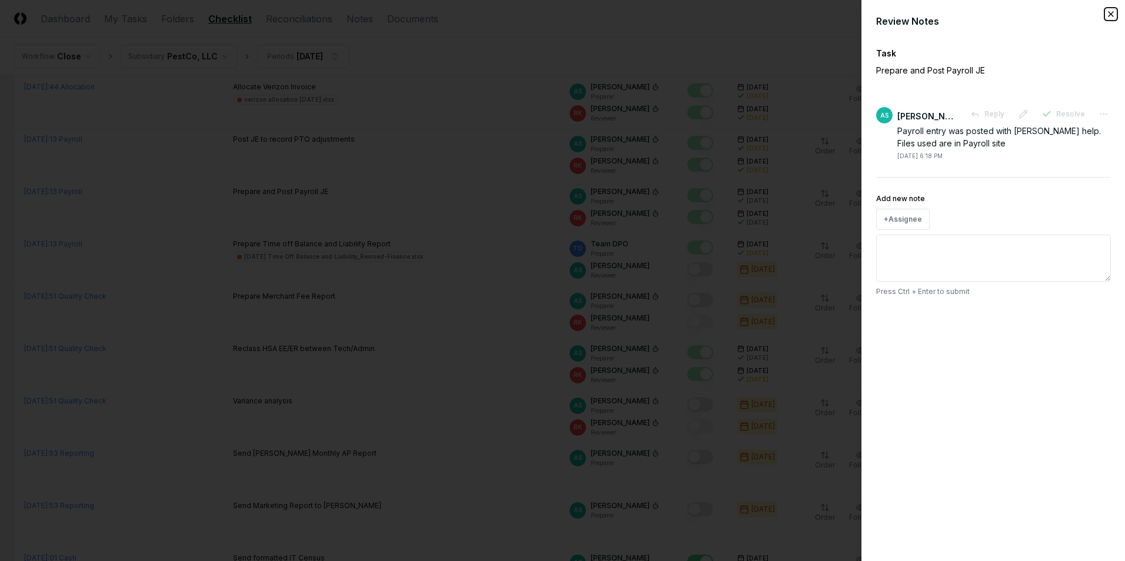
click at [1109, 13] on icon "button" at bounding box center [1110, 13] width 9 height 9
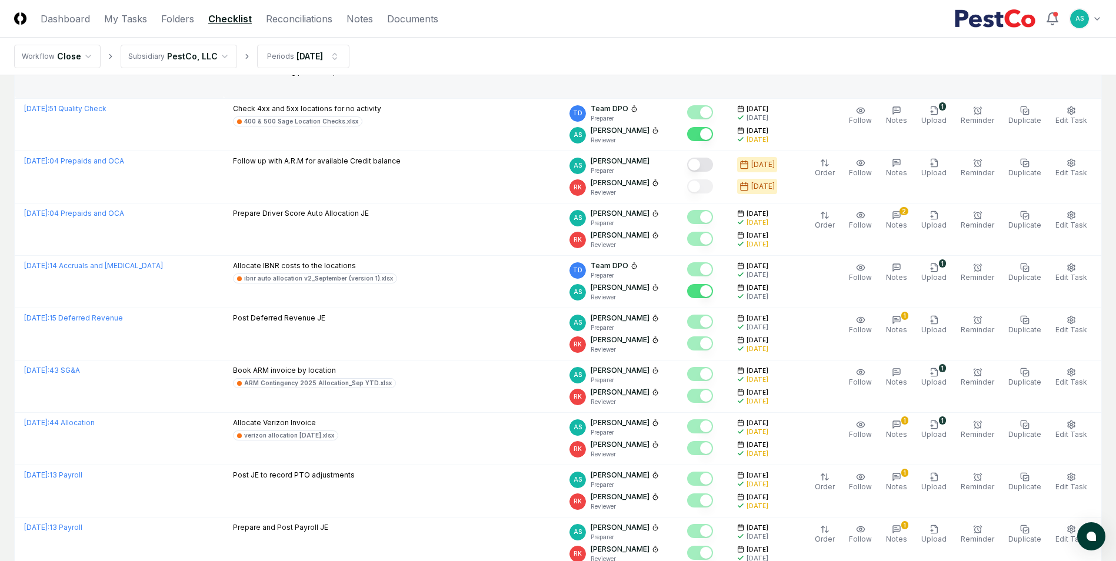
scroll to position [529, 0]
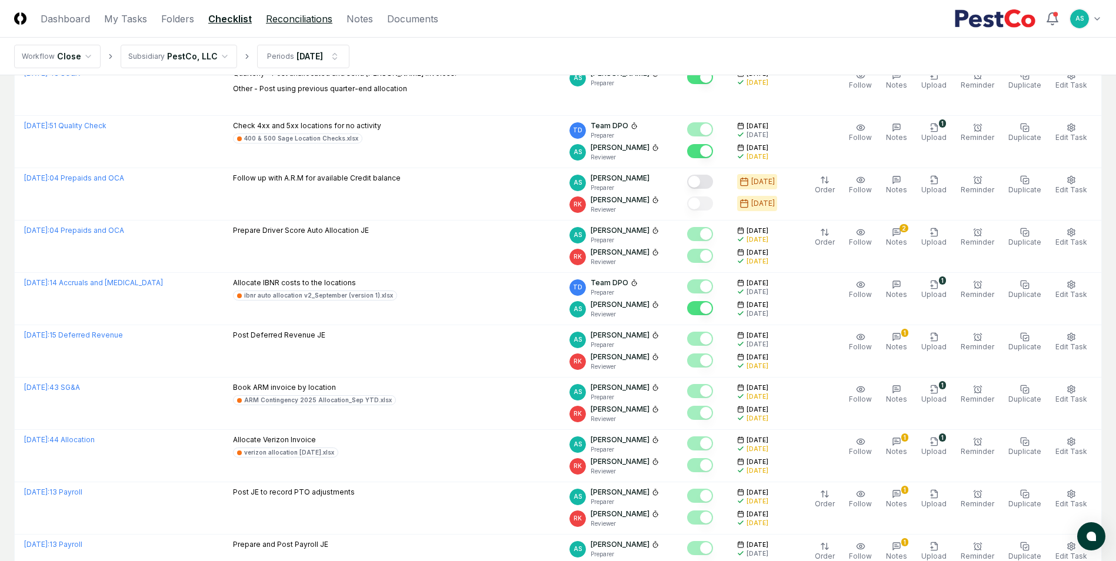
click at [291, 21] on link "Reconciliations" at bounding box center [299, 19] width 66 height 14
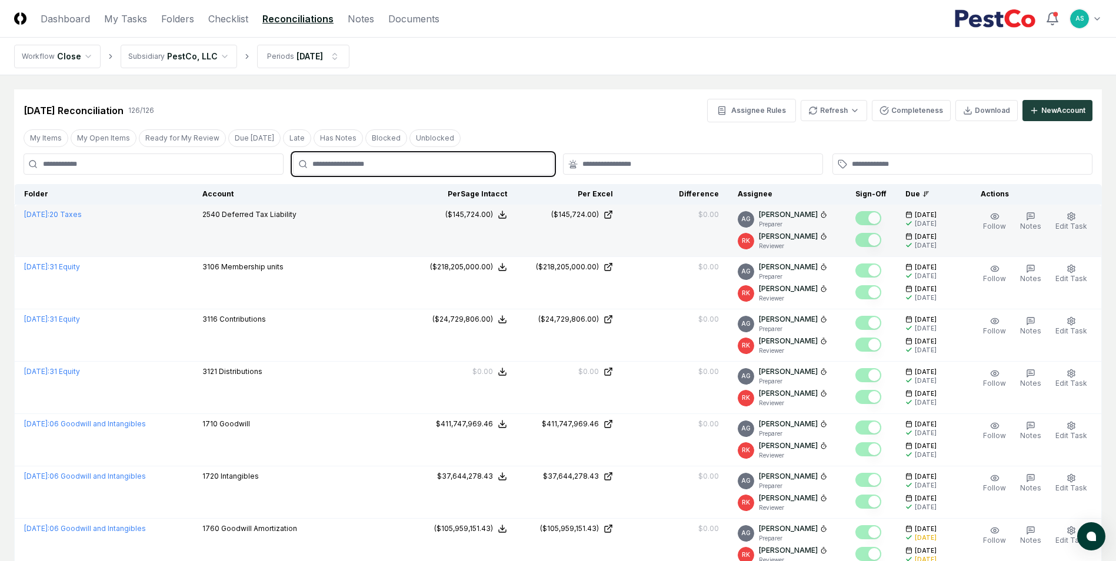
click at [382, 165] on input "text" at bounding box center [428, 164] width 233 height 11
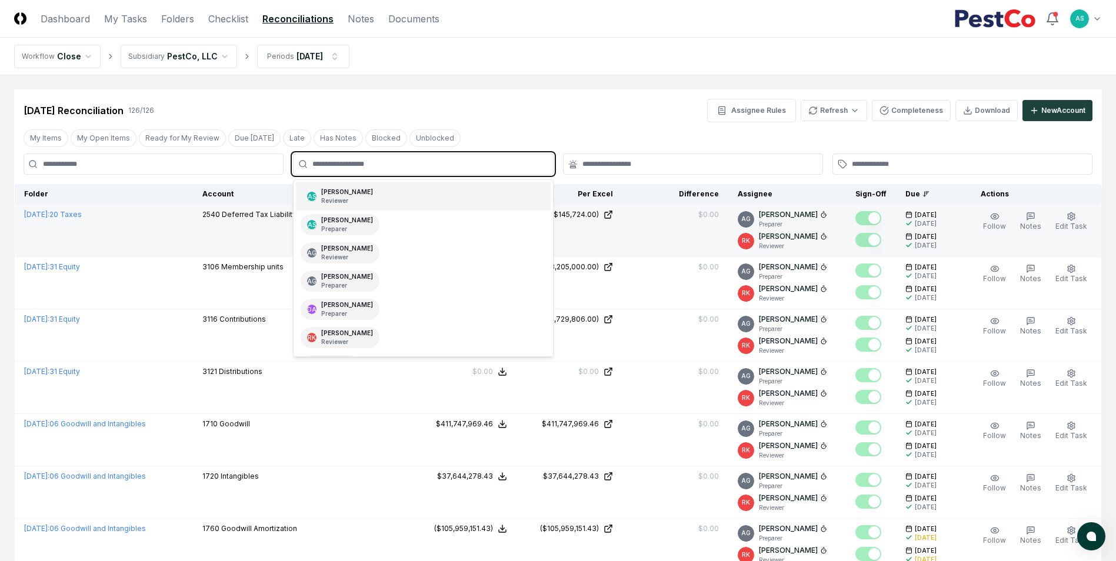
click at [380, 203] on div "AS [PERSON_NAME] Reviewer" at bounding box center [423, 196] width 254 height 28
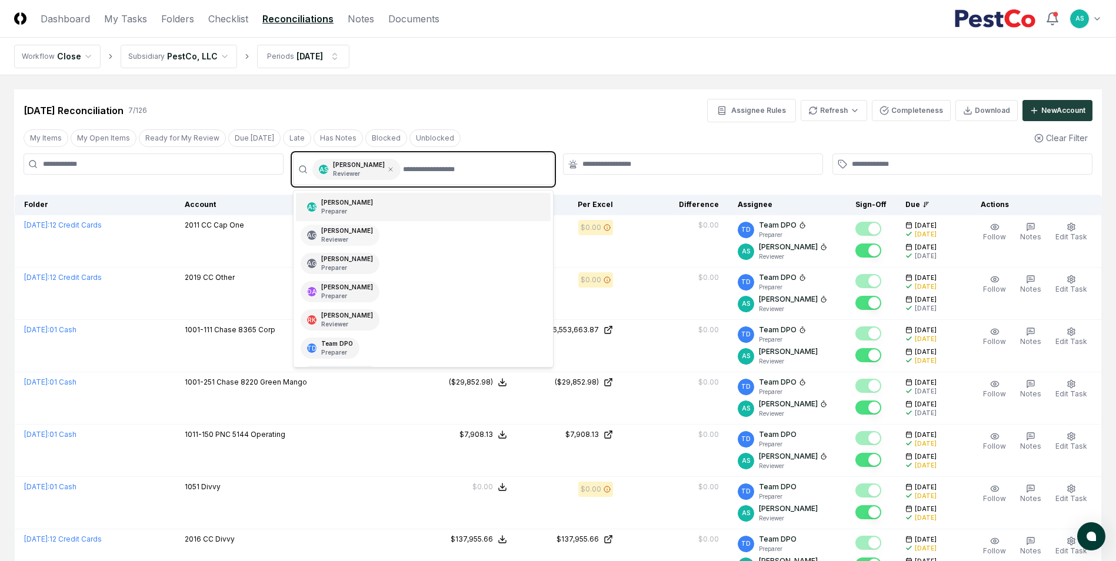
click at [384, 214] on div "AS [PERSON_NAME] Preparer" at bounding box center [423, 207] width 254 height 28
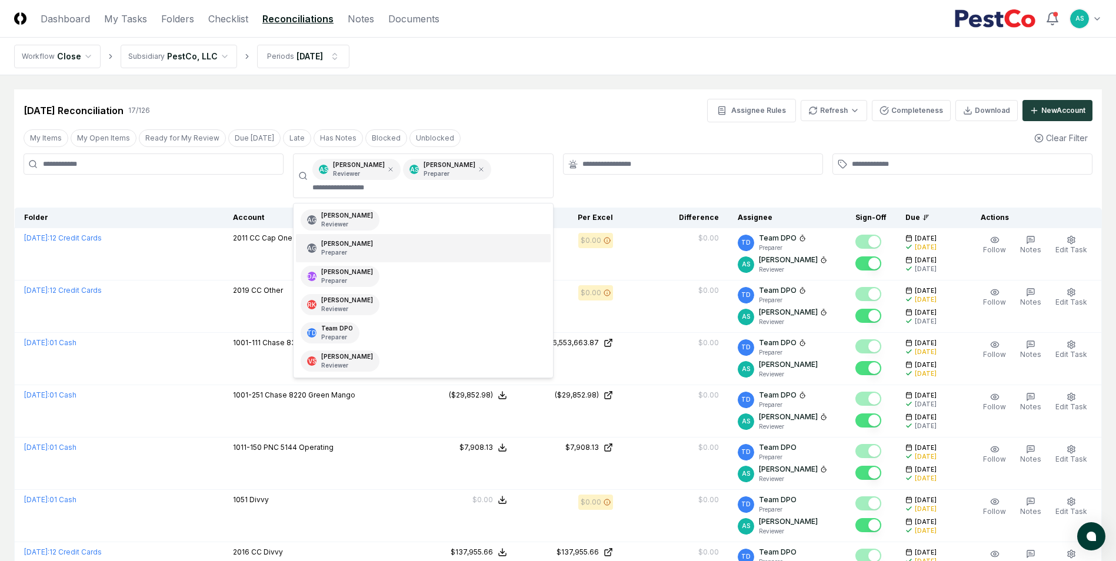
click at [591, 104] on div "[DATE] Reconciliation 17 / 126 Assignee Rules Refresh Completeness Download New…" at bounding box center [558, 111] width 1069 height 24
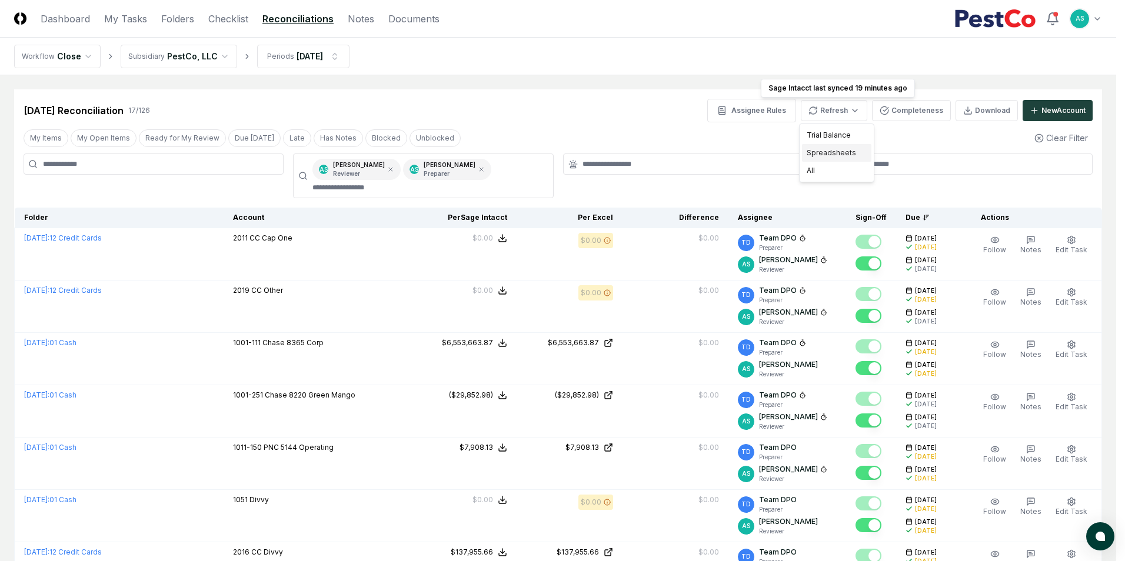
click at [844, 155] on div "Spreadsheets" at bounding box center [836, 153] width 69 height 18
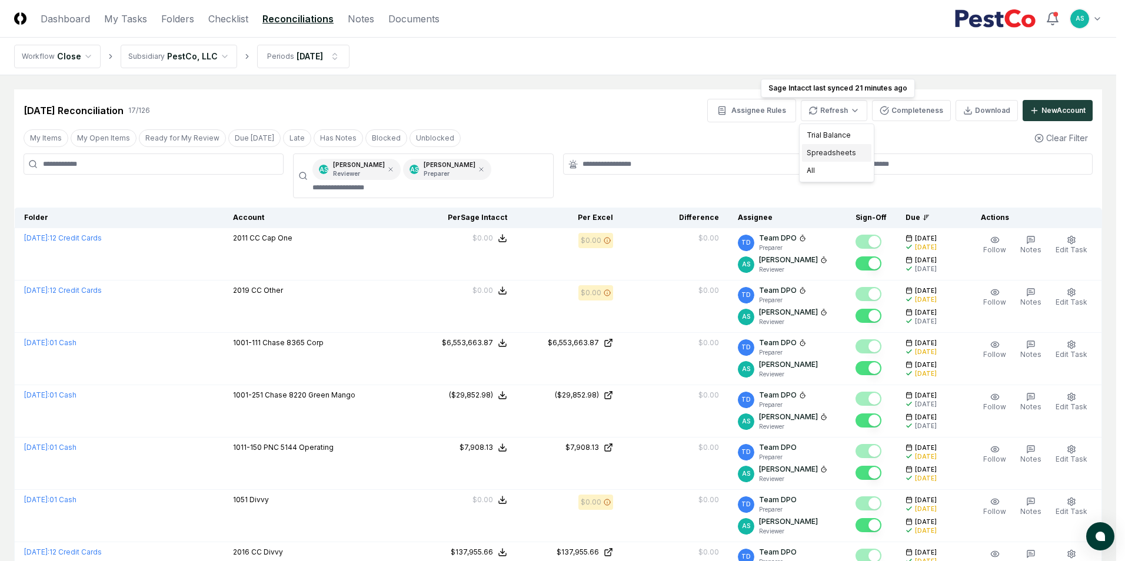
click at [837, 148] on div "Spreadsheets" at bounding box center [836, 153] width 69 height 18
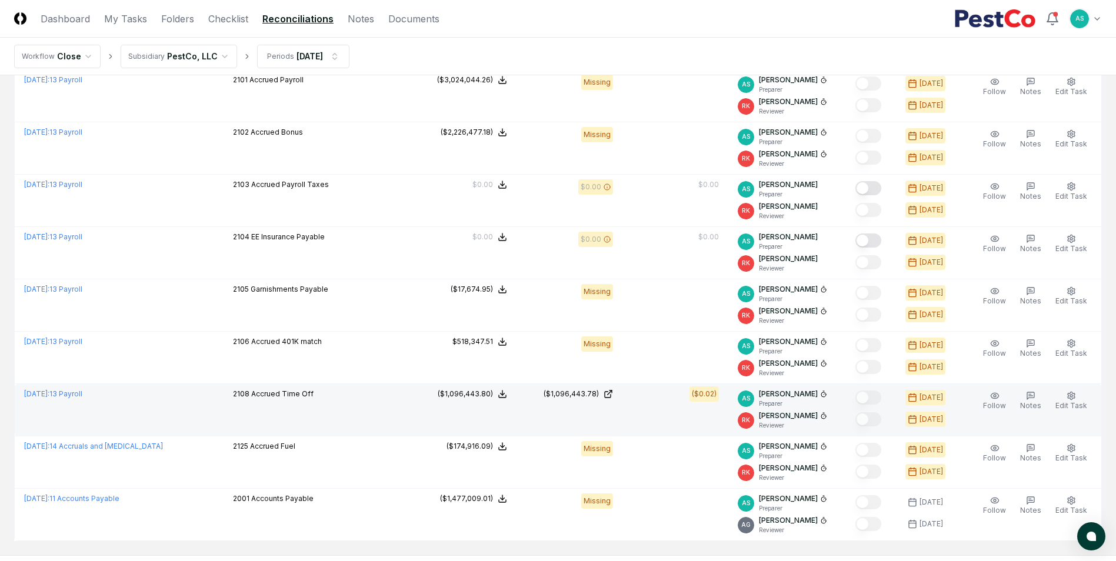
scroll to position [642, 0]
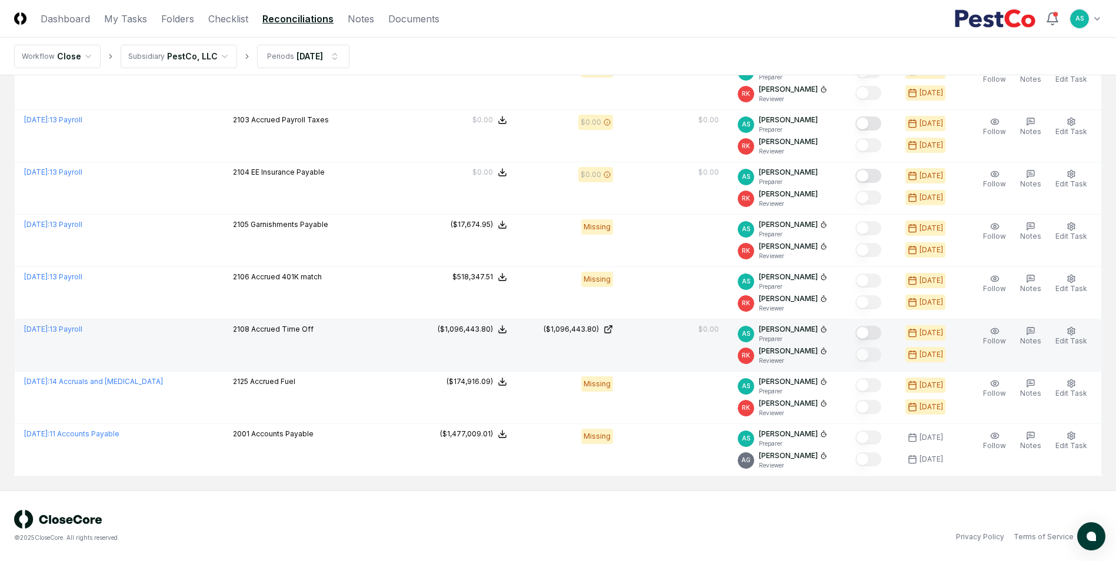
click at [870, 337] on button "Mark complete" at bounding box center [869, 333] width 26 height 14
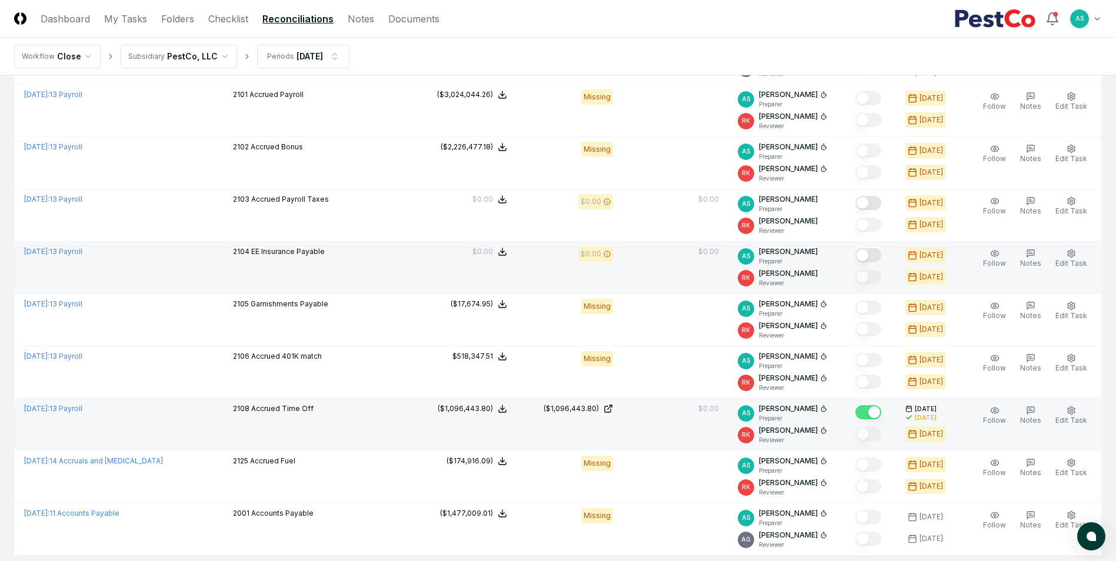
scroll to position [583, 0]
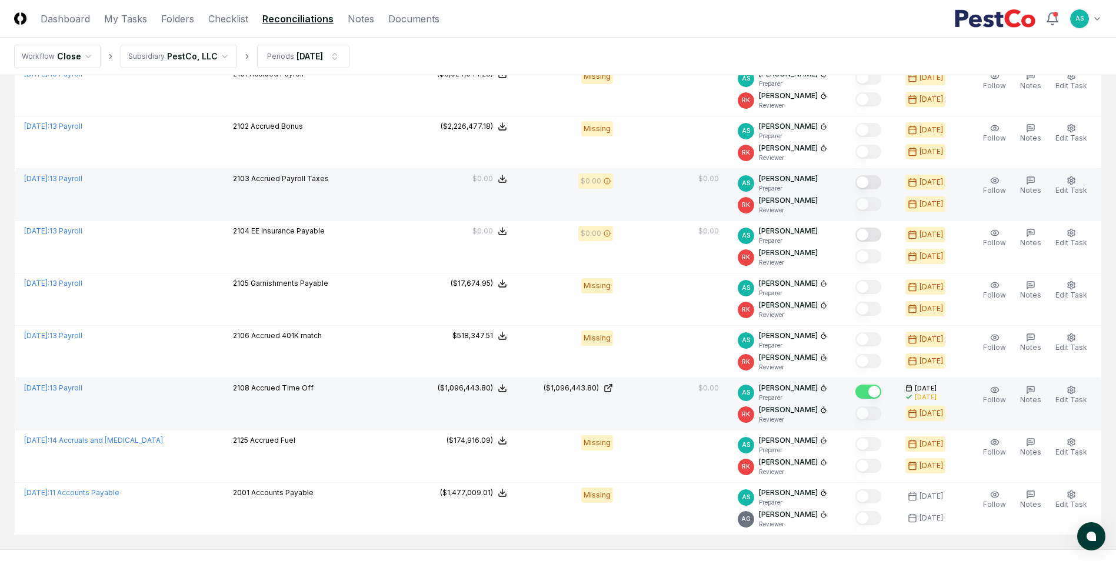
click at [879, 183] on button "Mark complete" at bounding box center [869, 182] width 26 height 14
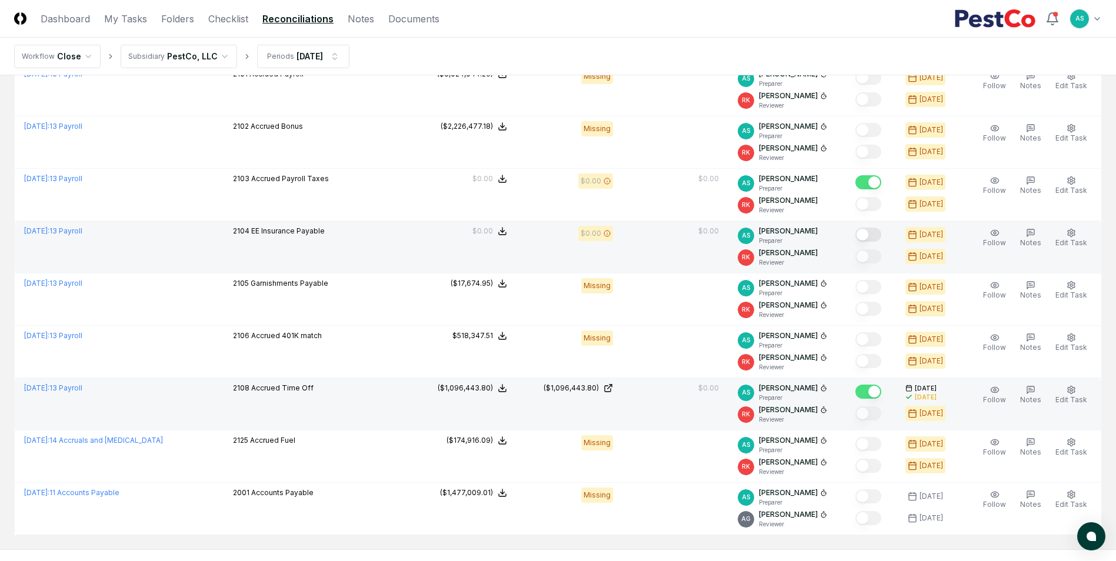
drag, startPoint x: 874, startPoint y: 235, endPoint x: 879, endPoint y: 240, distance: 6.7
click at [874, 238] on button "Mark complete" at bounding box center [869, 235] width 26 height 14
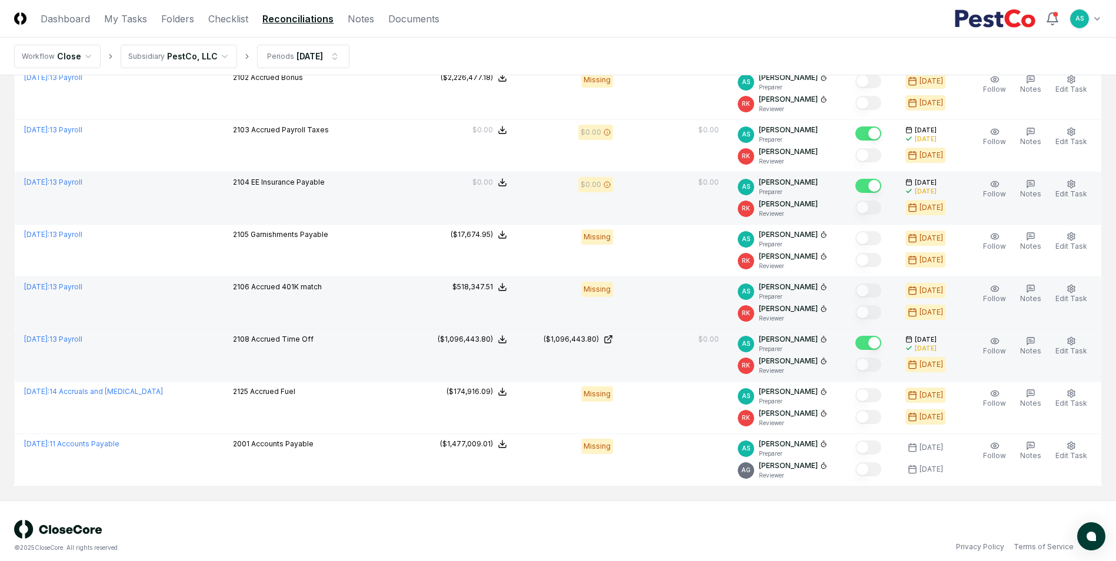
scroll to position [642, 0]
